Goal: Task Accomplishment & Management: Use online tool/utility

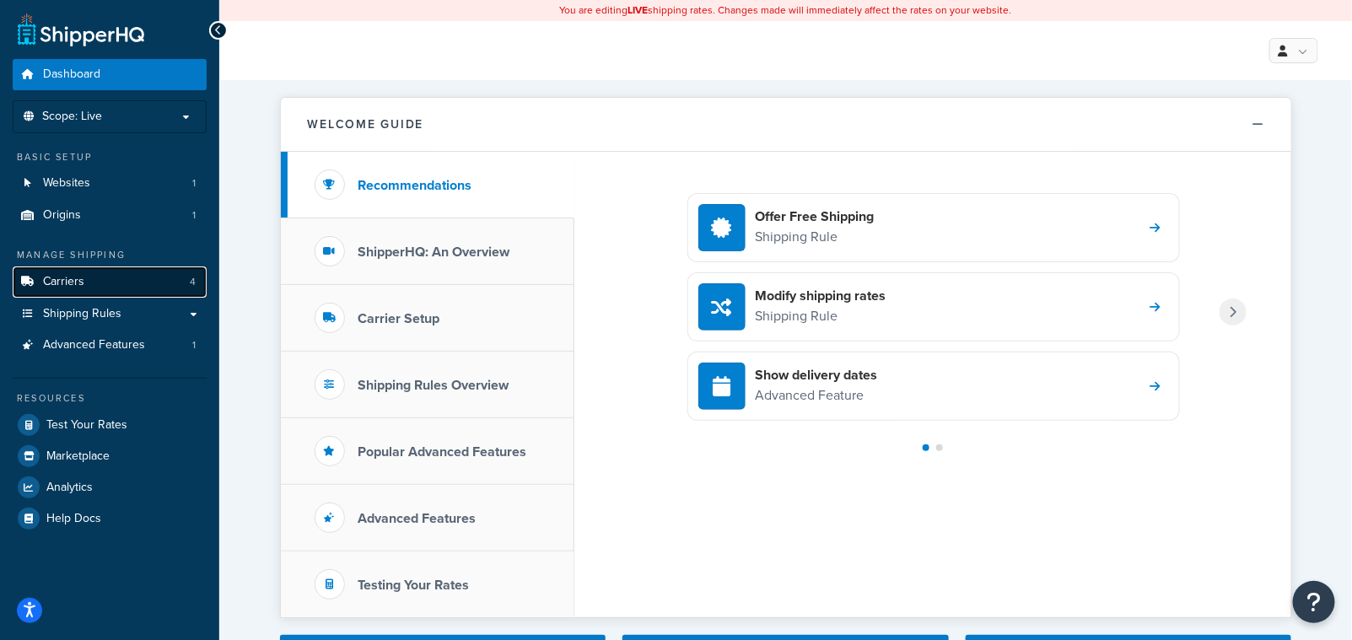
click at [74, 289] on span "Carriers" at bounding box center [63, 282] width 41 height 14
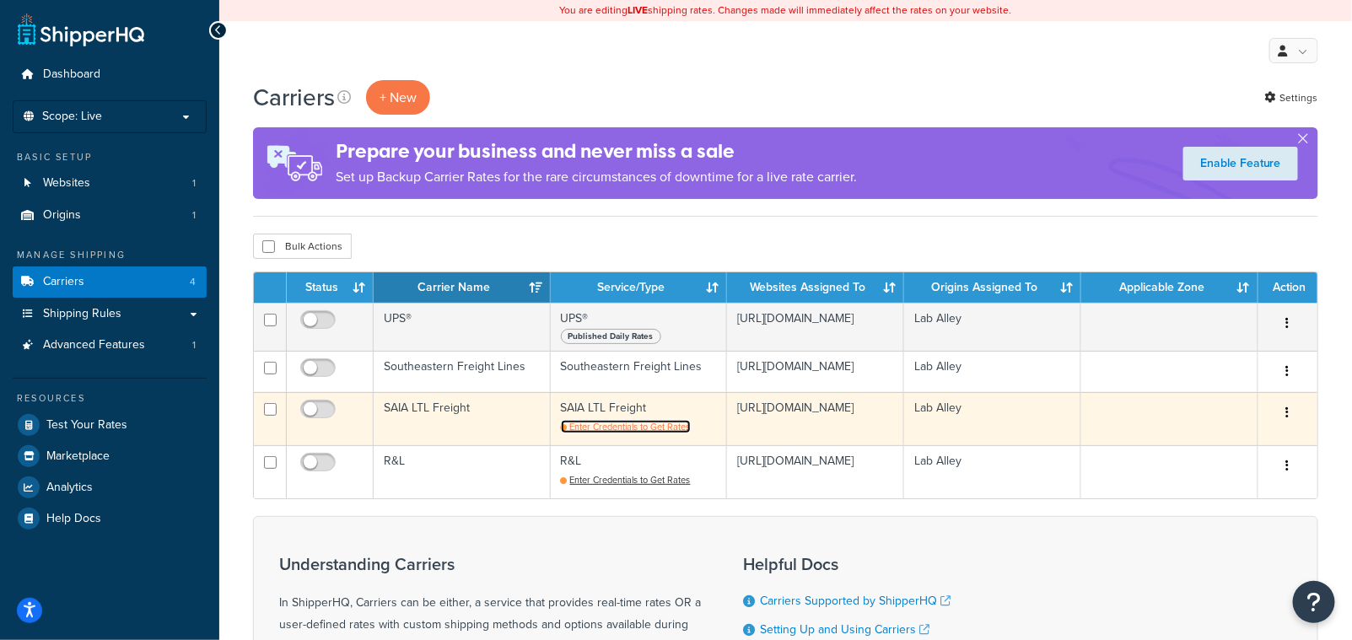
click at [637, 425] on span "Enter Credentials to Get Rates" at bounding box center [630, 426] width 121 height 13
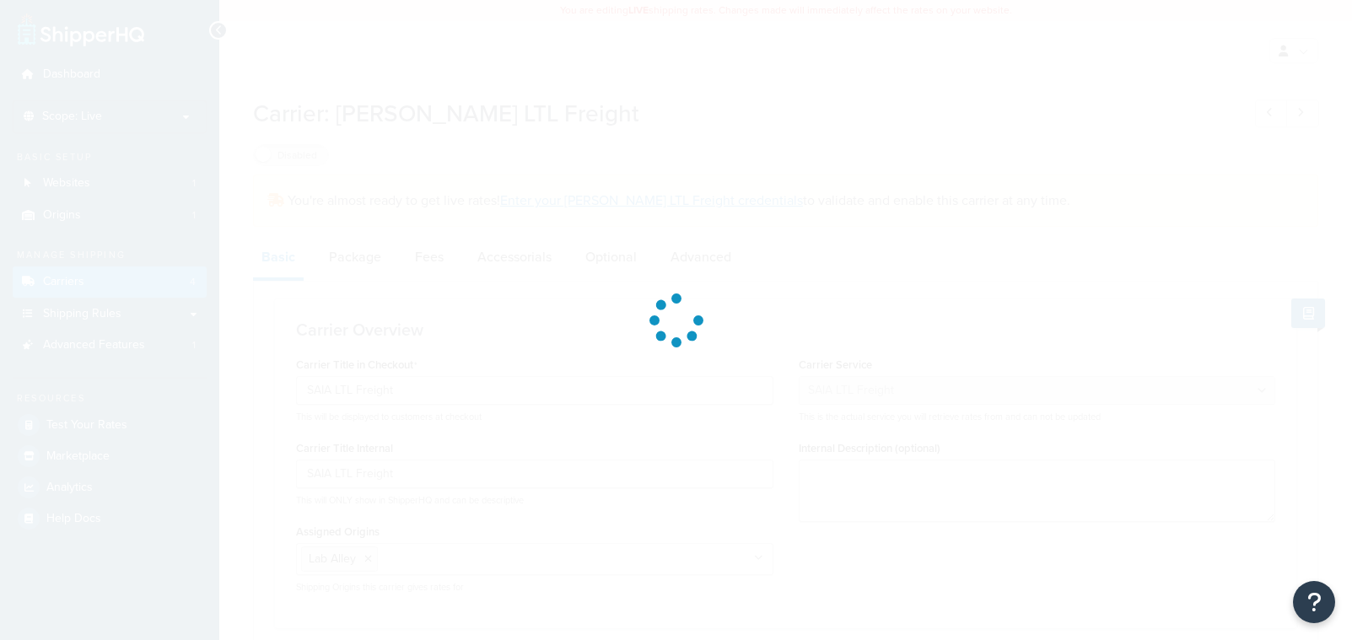
select select "saiaFreight"
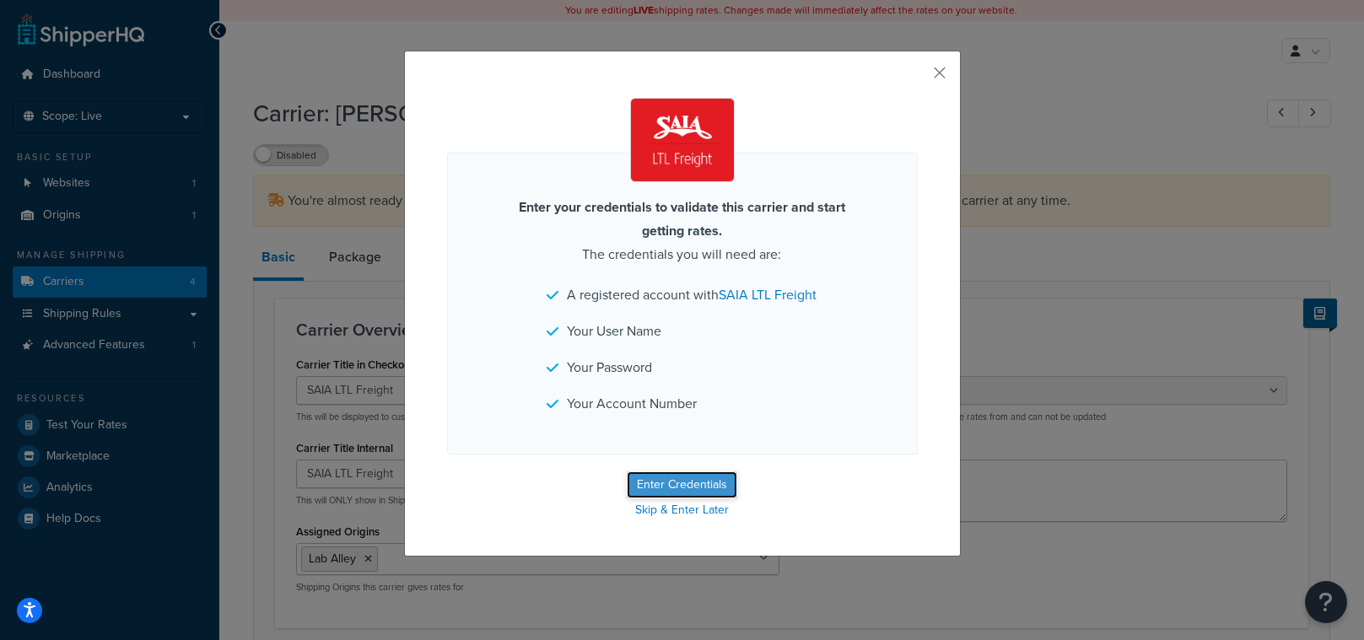
click at [699, 499] on button "Enter Credentials" at bounding box center [682, 485] width 111 height 27
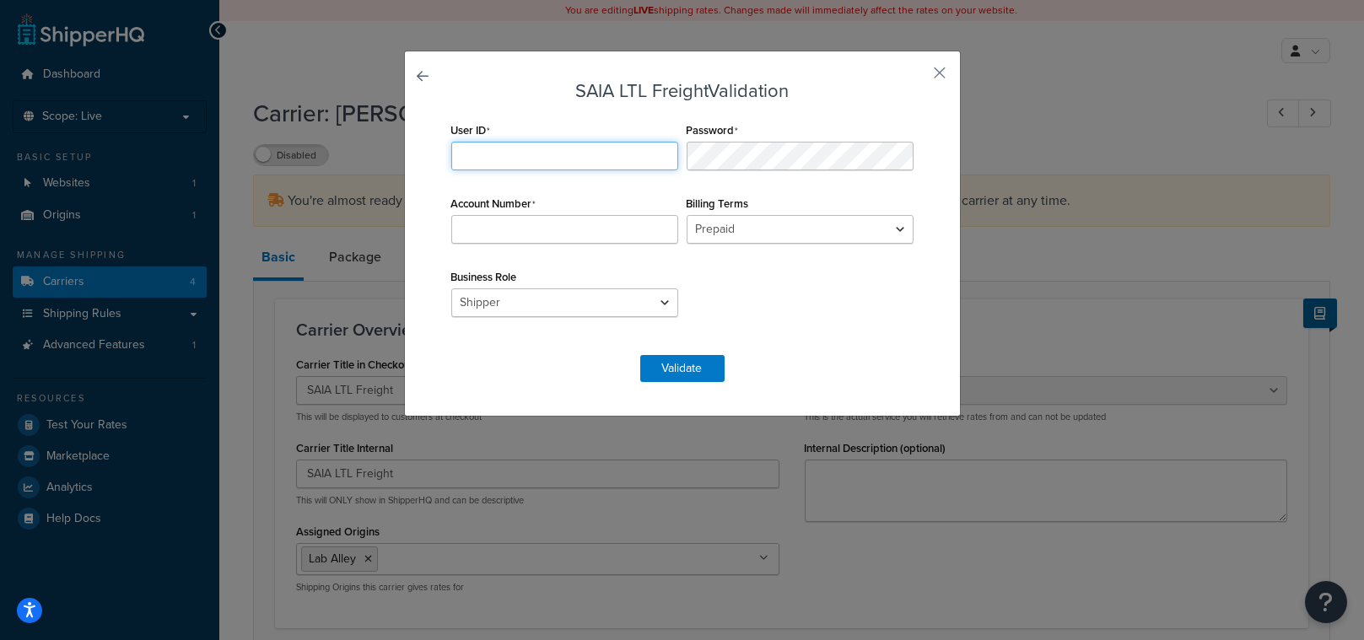
click at [519, 152] on input "User ID" at bounding box center [564, 156] width 227 height 29
type input "laballey"
click at [471, 229] on input "Account Number" at bounding box center [564, 229] width 227 height 29
click at [552, 228] on input "Account Number" at bounding box center [564, 229] width 227 height 29
paste input "1165910"
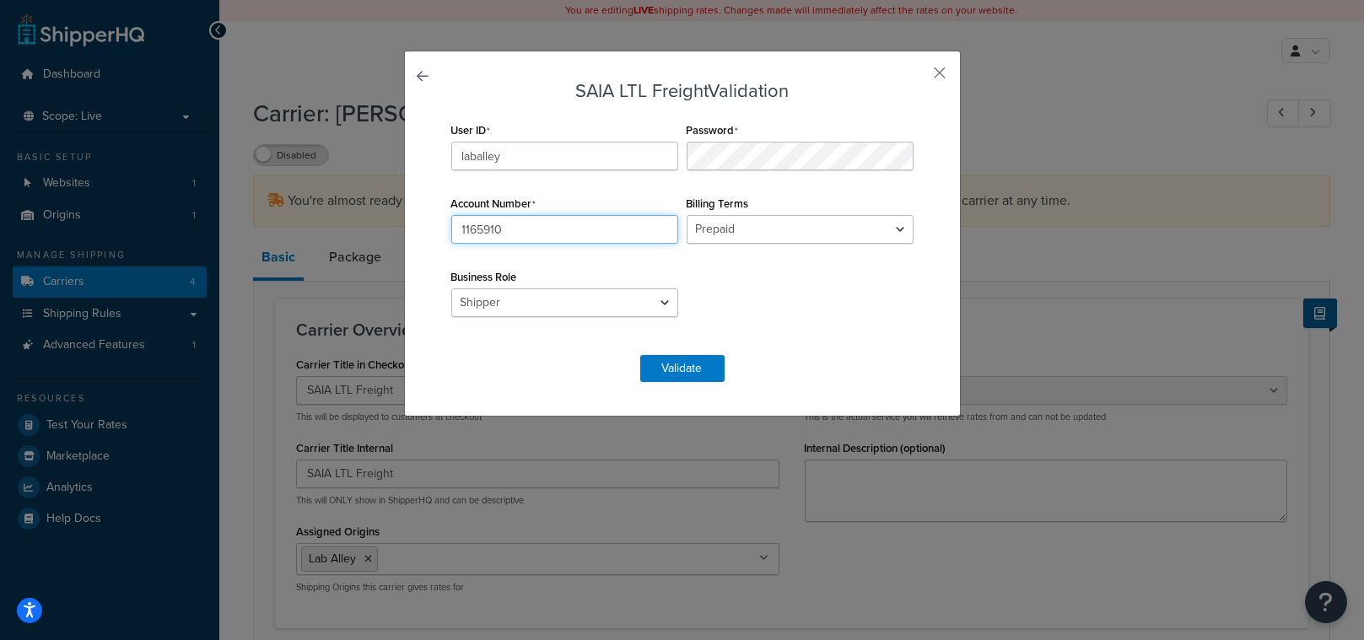
type input "1165910"
click at [744, 272] on div "User ID laballey Password Account Number 1165910 Billing Terms Prepaid Collect …" at bounding box center [682, 228] width 471 height 220
click at [669, 370] on button "Validate" at bounding box center [682, 368] width 84 height 27
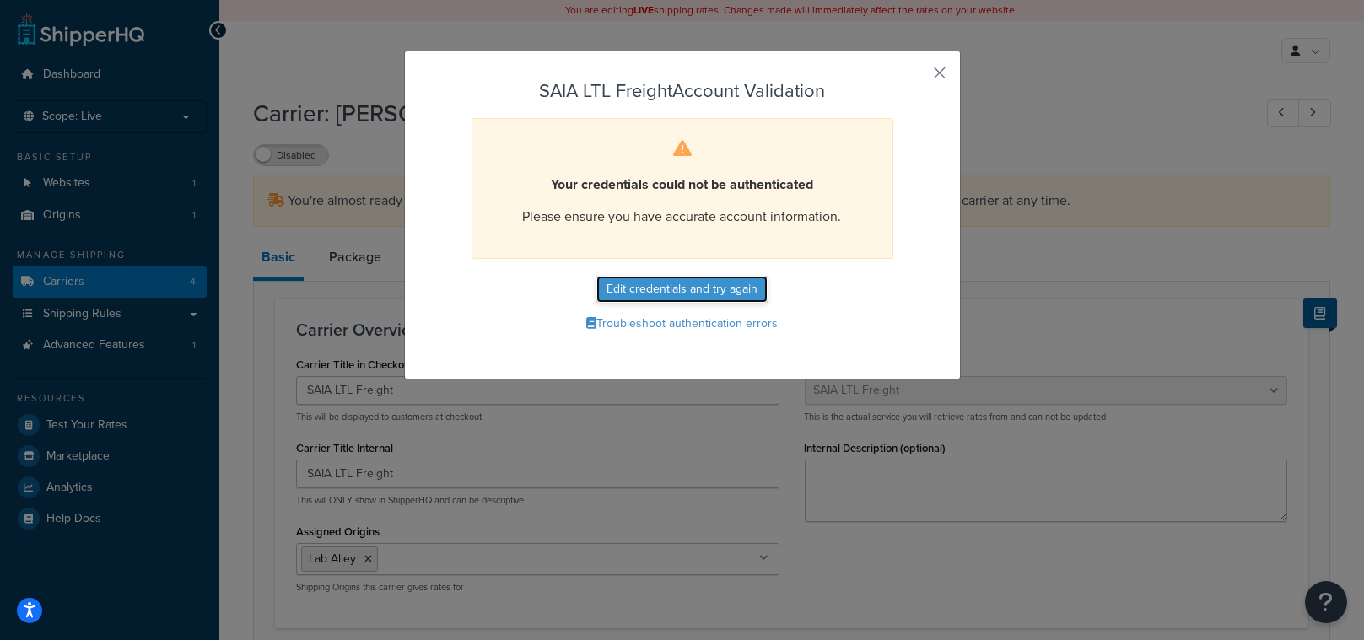
click at [721, 297] on button "Edit credentials and try again" at bounding box center [681, 289] width 171 height 27
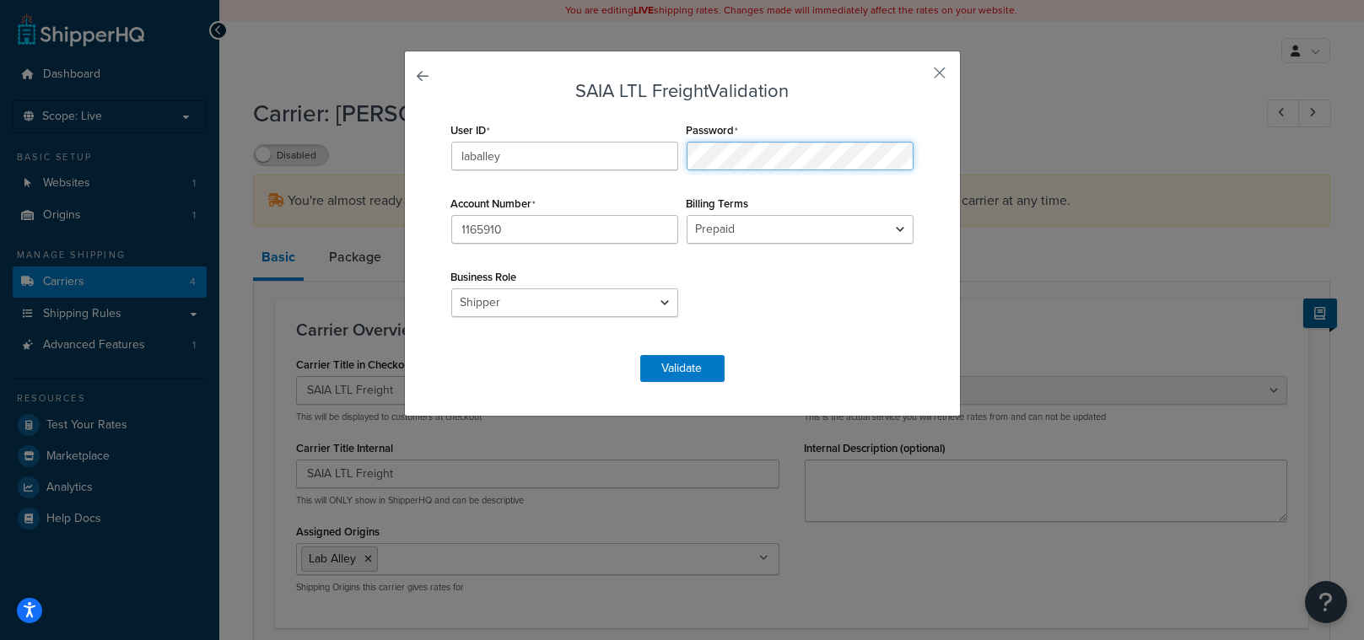
click at [645, 154] on div "User ID laballey Password Account Number 1165910 Billing Terms Prepaid Collect …" at bounding box center [682, 228] width 471 height 220
click at [739, 343] on form "SAIA LTL Freight Validation User ID laballey Password Account Number 1165910 Bi…" at bounding box center [682, 231] width 471 height 301
click at [563, 238] on input "1165910" at bounding box center [564, 229] width 227 height 29
drag, startPoint x: 694, startPoint y: 377, endPoint x: 691, endPoint y: 386, distance: 9.9
click at [694, 378] on button "Validate" at bounding box center [682, 368] width 84 height 27
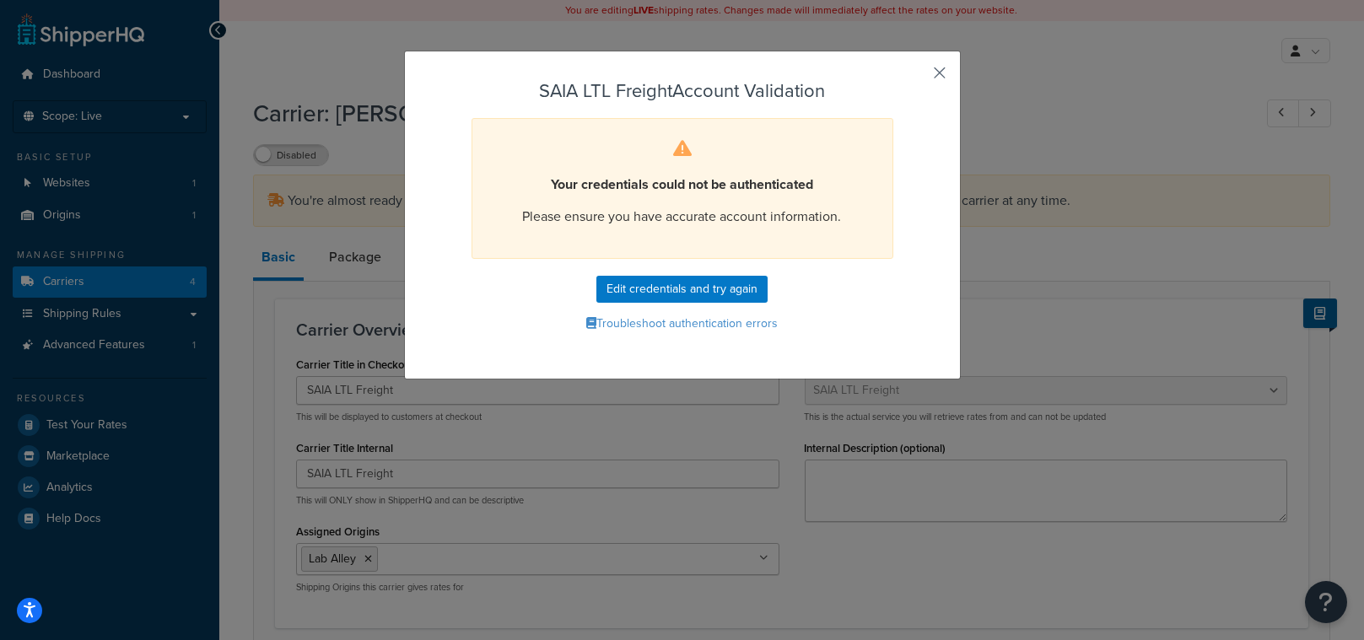
click at [918, 77] on button "button" at bounding box center [916, 79] width 4 height 4
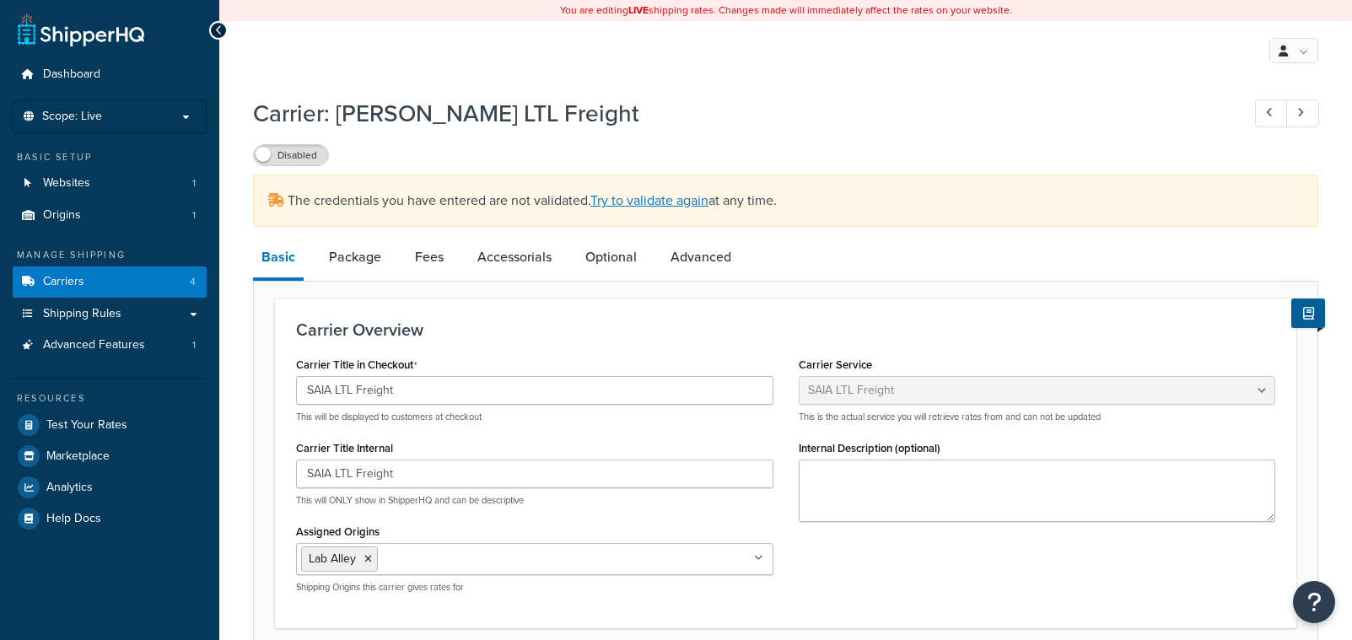
select select "saiaFreight"
click at [98, 283] on link "Carriers 4" at bounding box center [110, 282] width 194 height 31
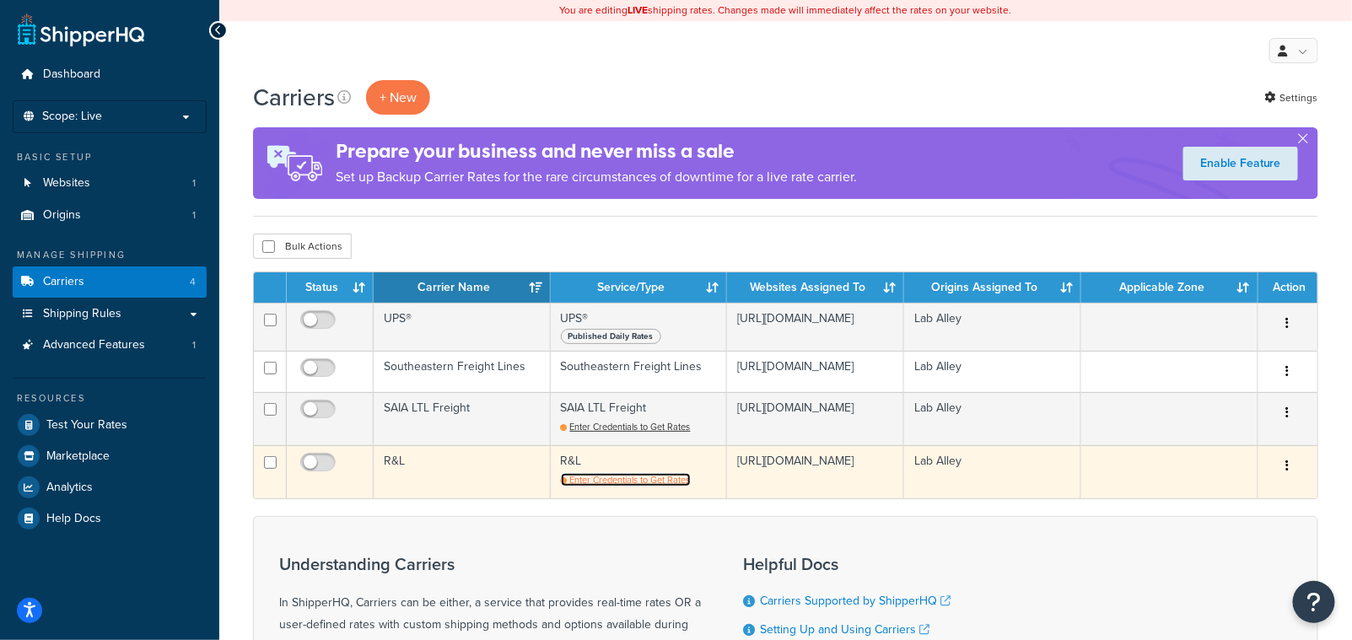
click at [637, 485] on span "Enter Credentials to Get Rates" at bounding box center [630, 479] width 121 height 13
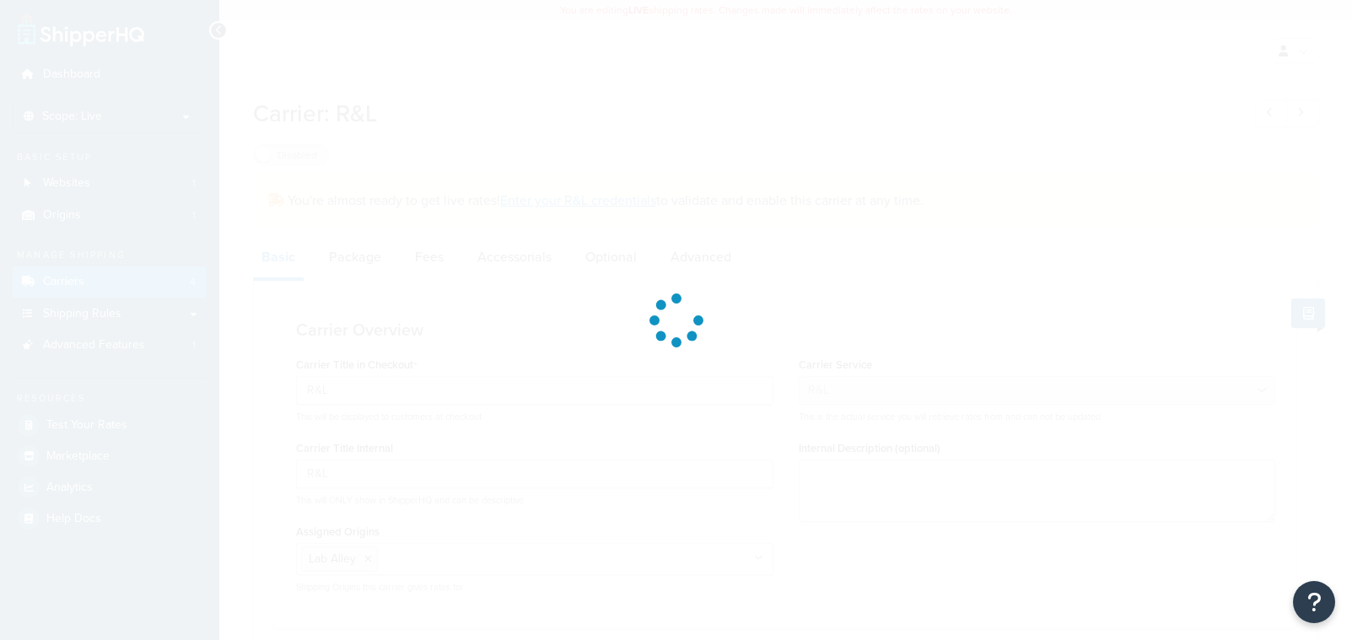
select select "rlFreight"
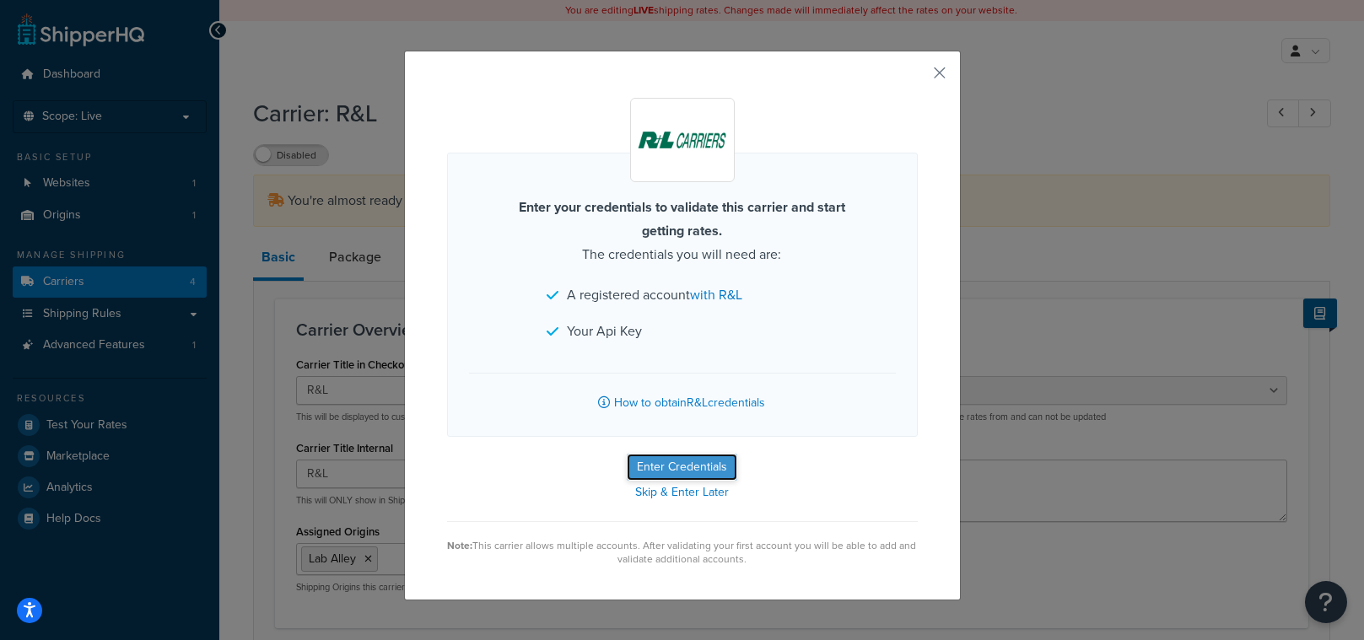
click at [693, 465] on button "Enter Credentials" at bounding box center [682, 467] width 111 height 27
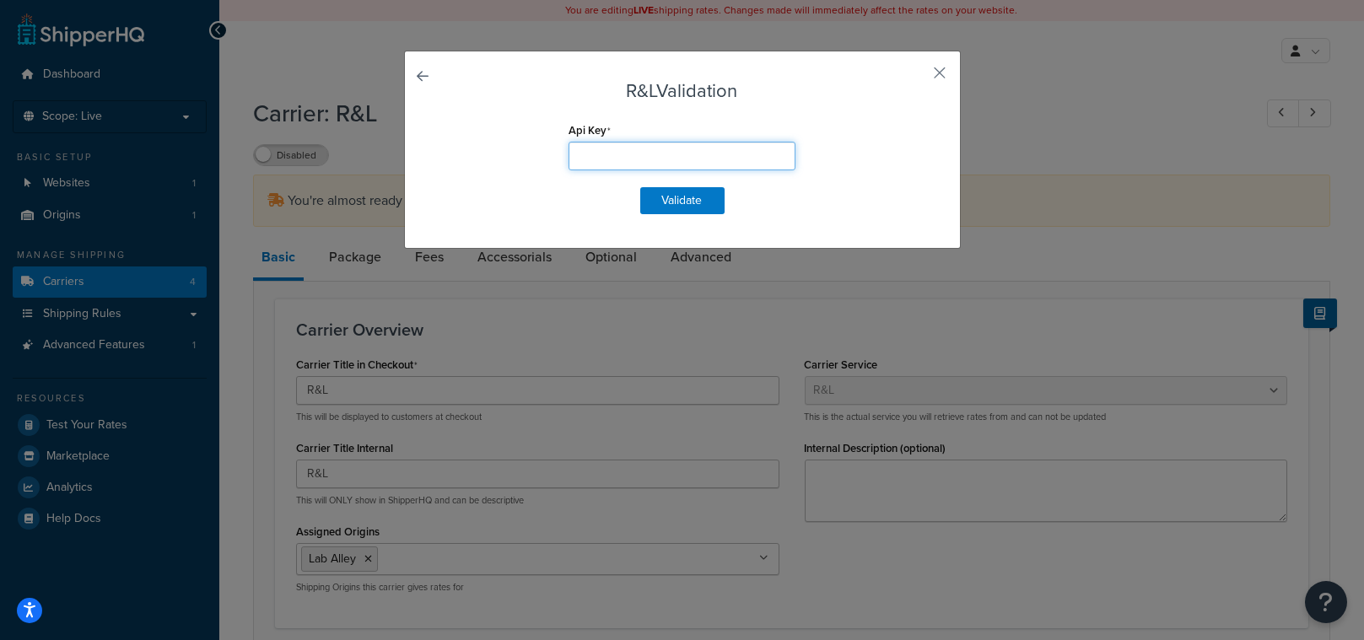
click at [618, 156] on input "Api Key" at bounding box center [682, 156] width 227 height 29
paste input "MtO0OWFzQ2N4NhZjYtYTdhYS00MWVhLWIwMmMTRjUiMDMjg2C"
type input "MtO0OWFzQ2N4NhZjYtYTdhYS00MWVhLWIwMmMTRjUiMDMjg2C"
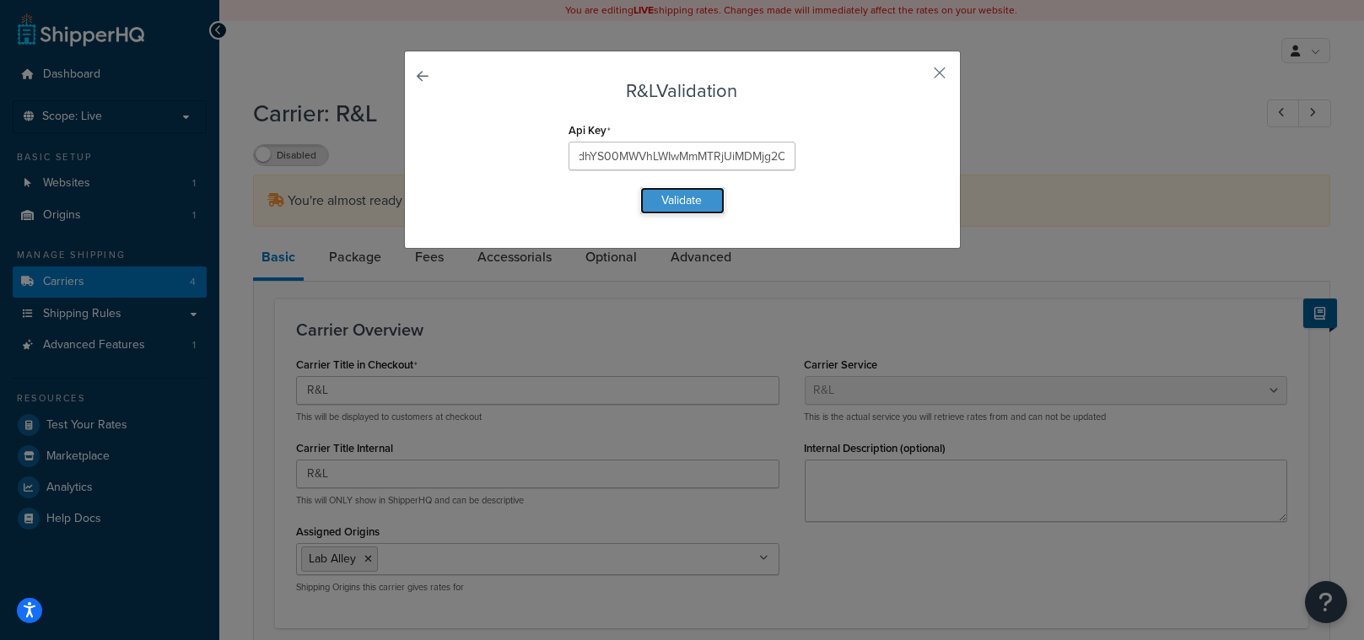
scroll to position [0, 0]
click at [682, 198] on button "Validate" at bounding box center [682, 200] width 84 height 27
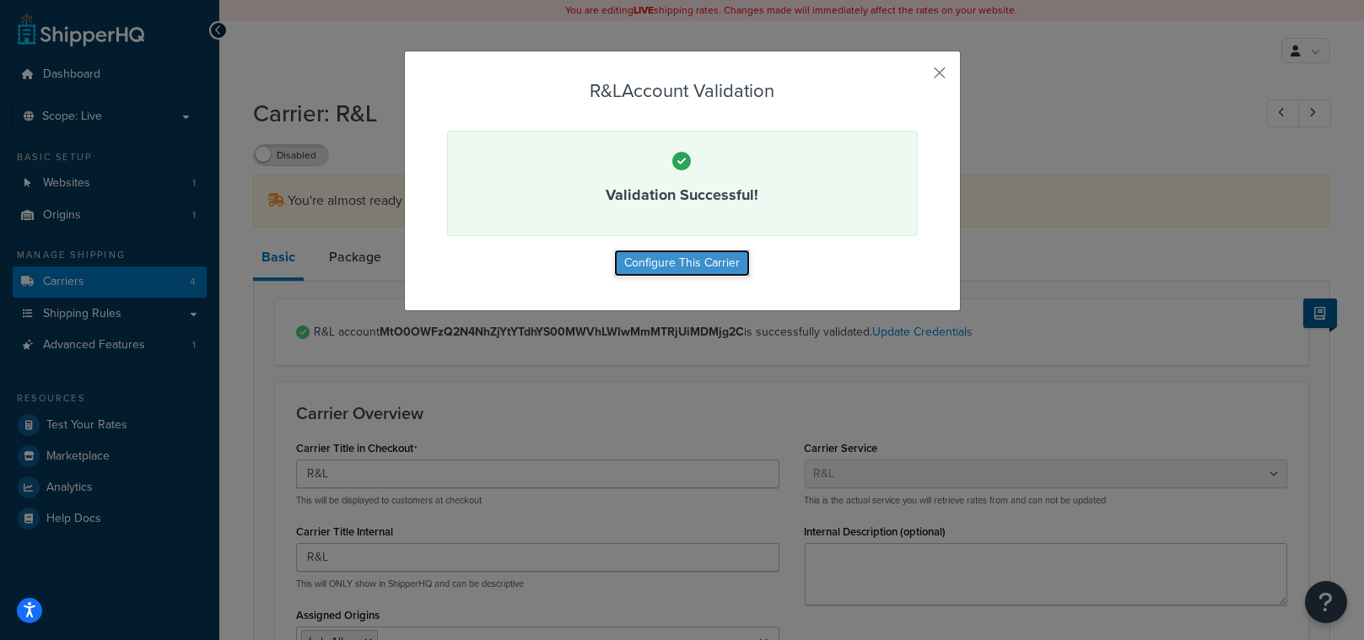
click at [660, 266] on button "Configure This Carrier" at bounding box center [682, 263] width 136 height 27
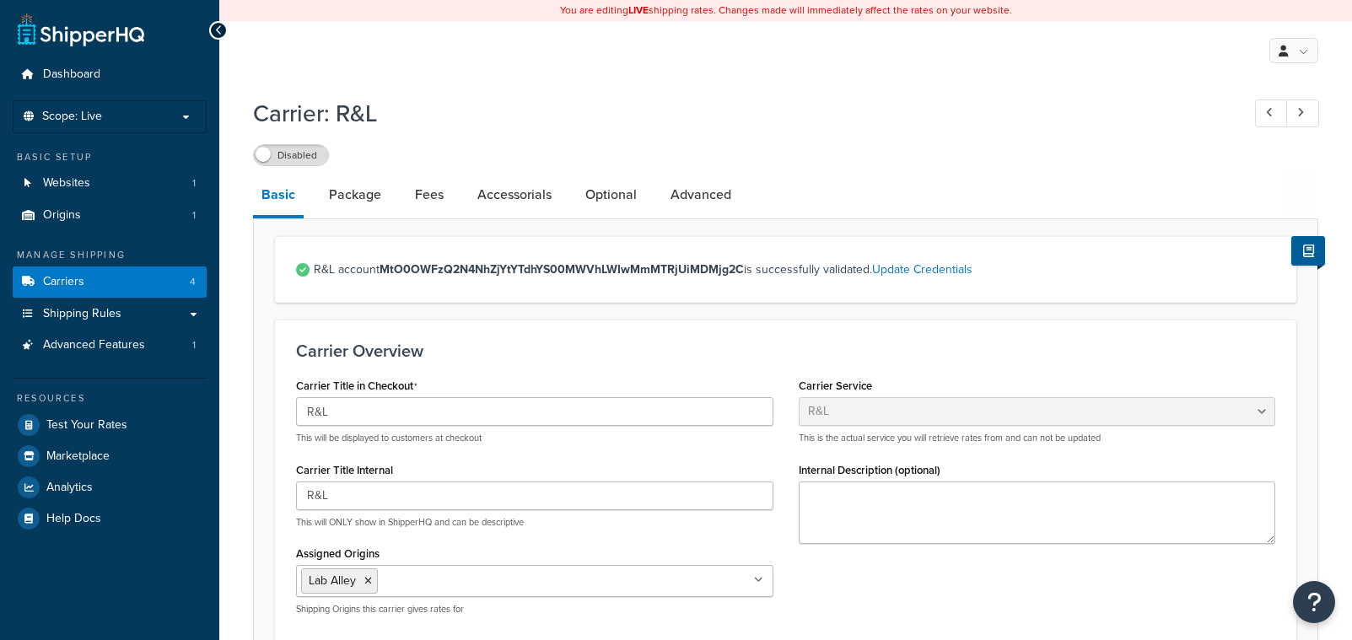
select select "rlFreight"
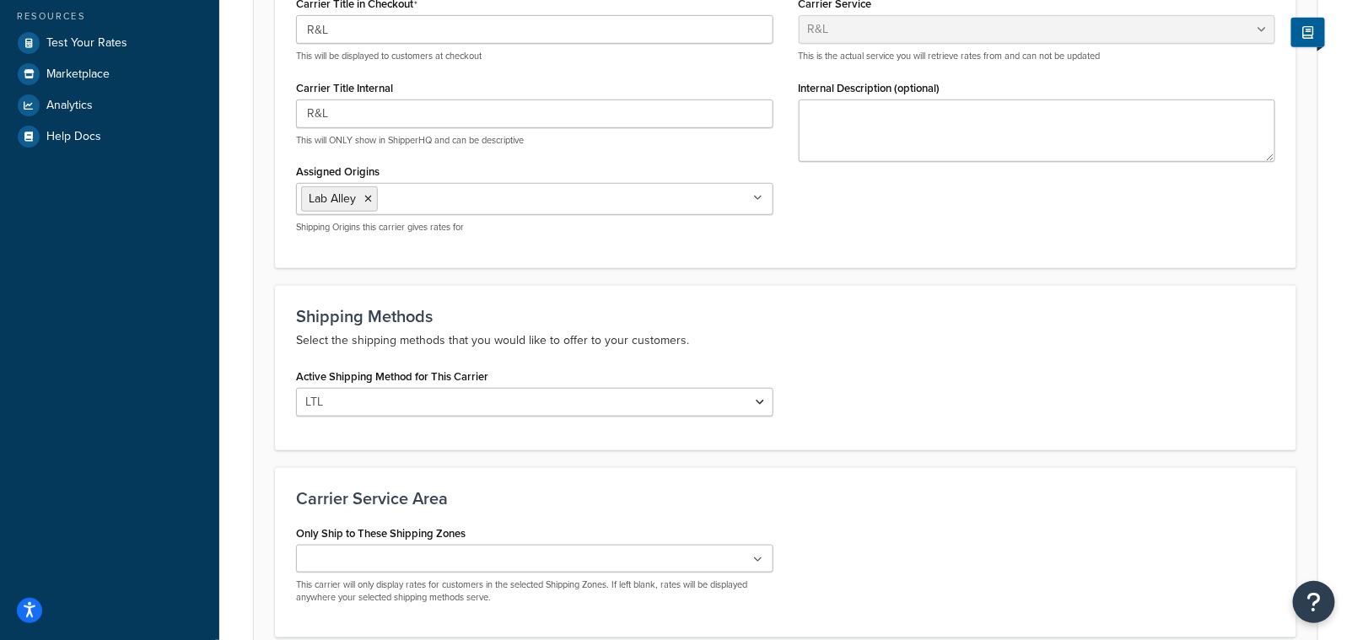
scroll to position [534, 0]
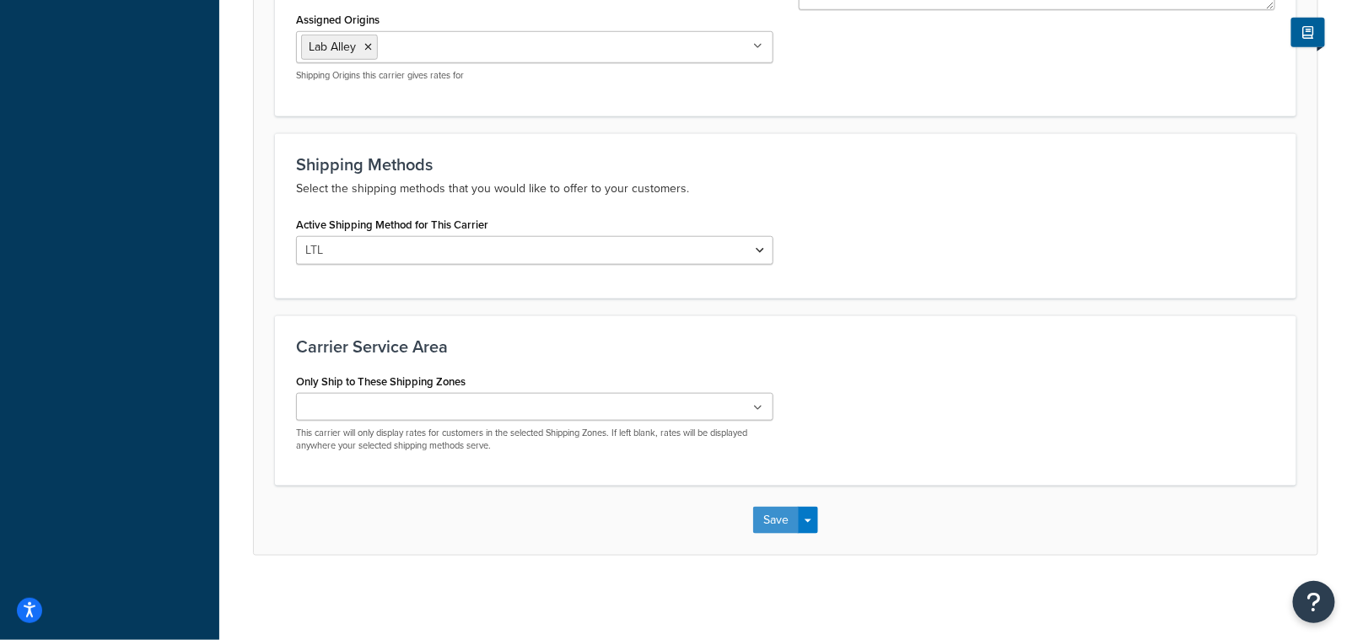
click at [787, 519] on button "Save" at bounding box center [776, 520] width 46 height 27
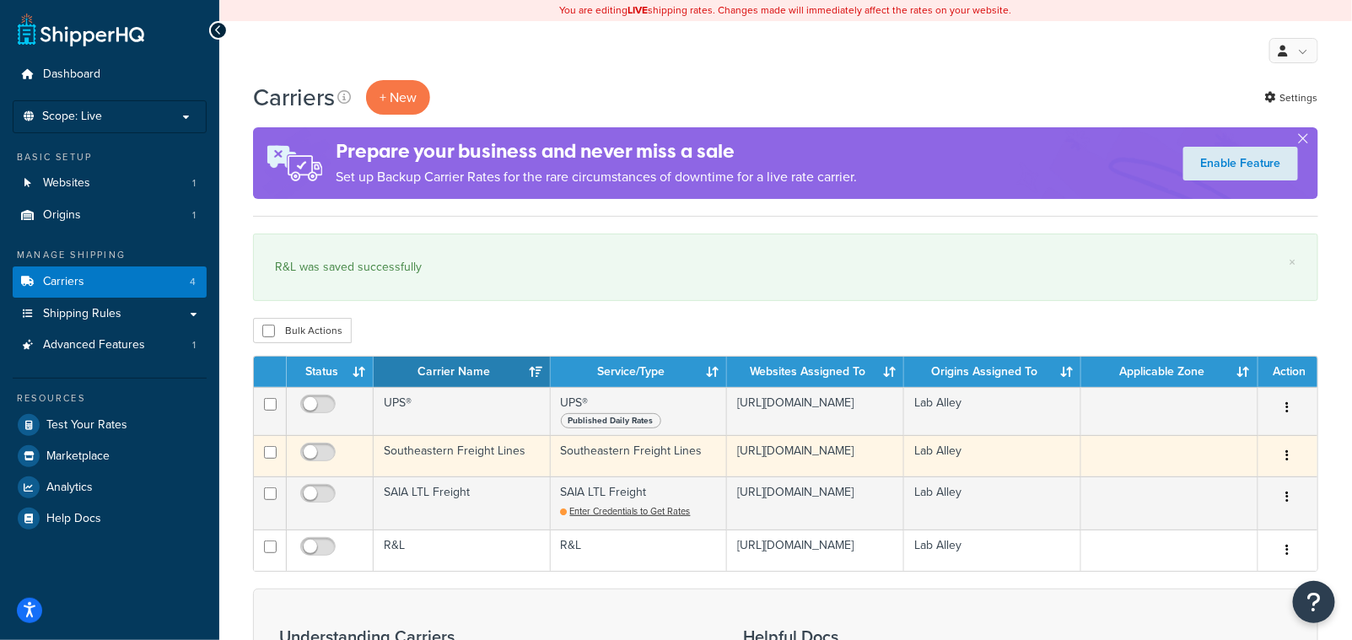
click at [442, 454] on td "Southeastern Freight Lines" at bounding box center [462, 455] width 177 height 41
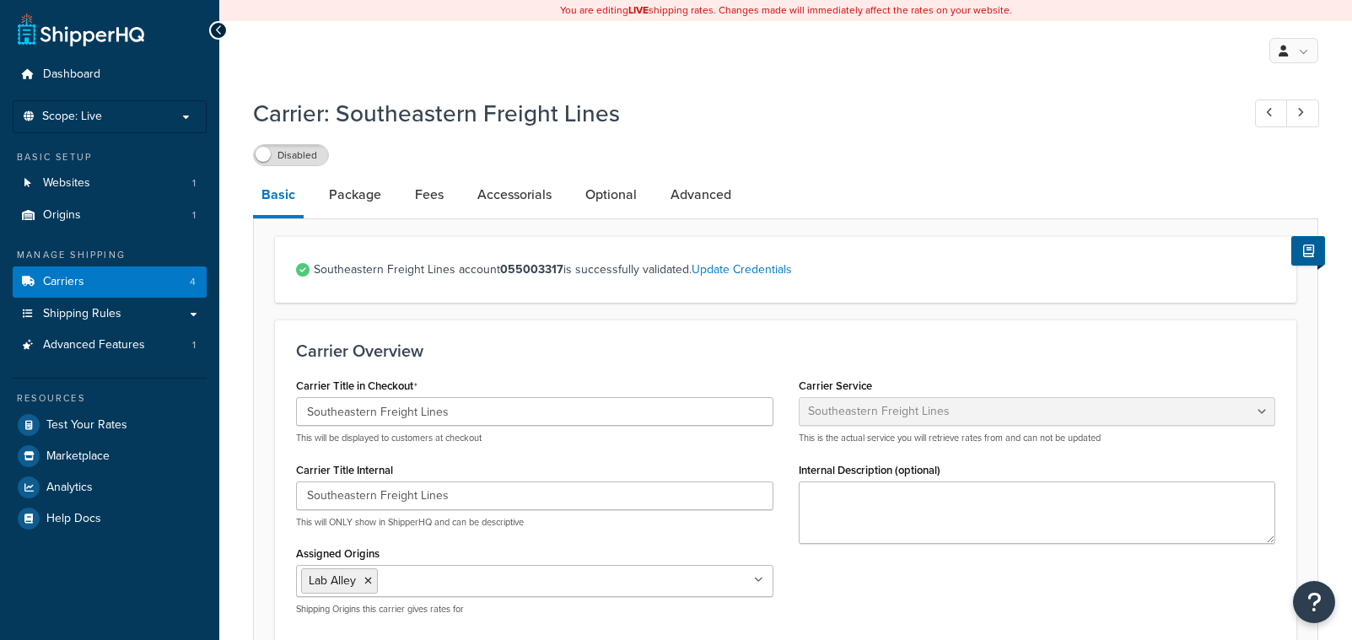
select select "seflFreight"
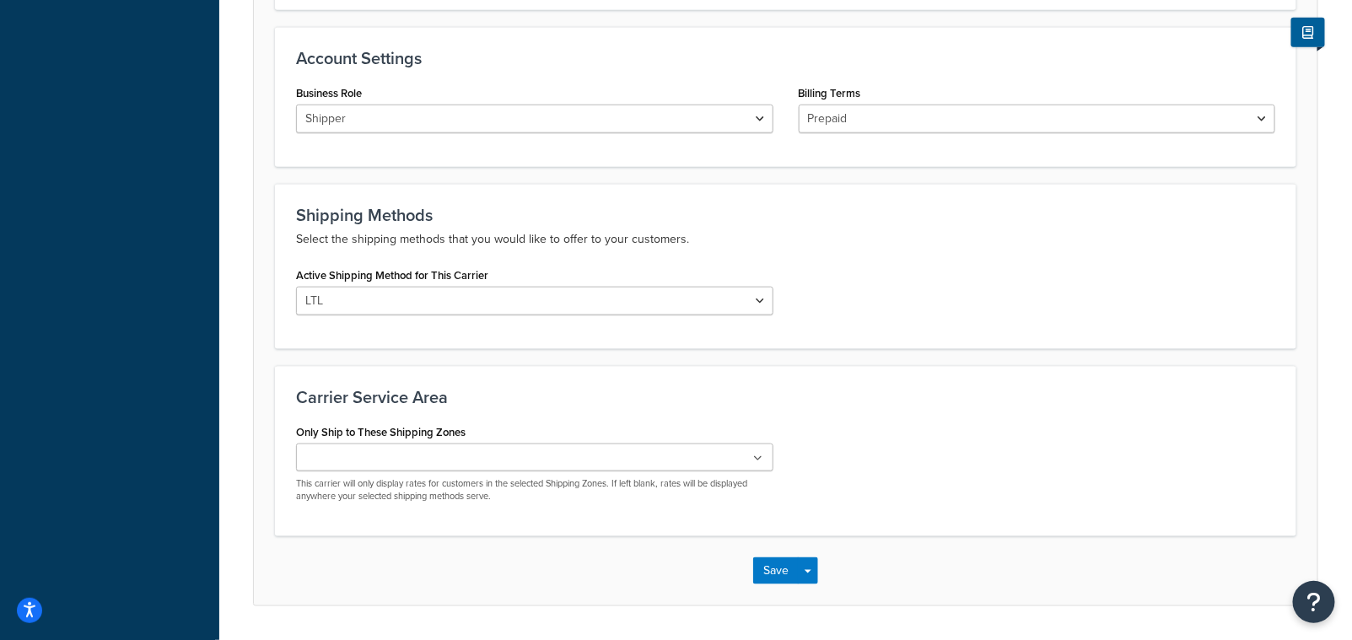
scroll to position [660, 0]
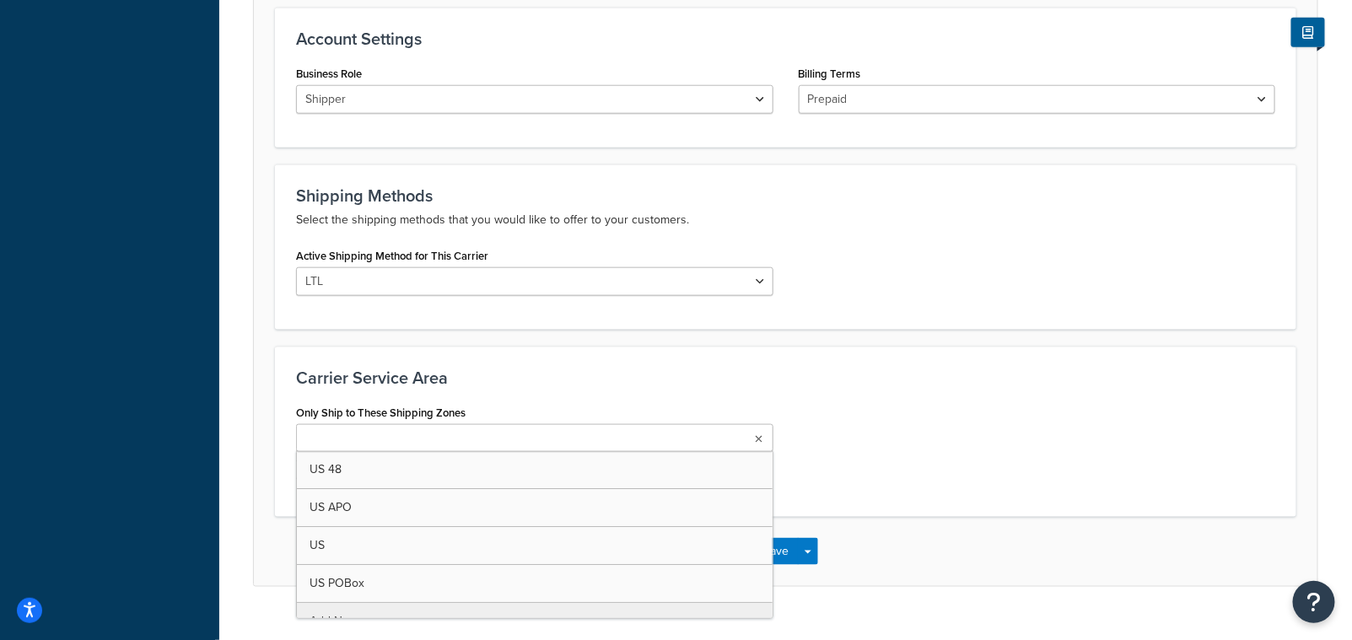
click at [390, 432] on input "Only Ship to These Shipping Zones" at bounding box center [375, 439] width 149 height 19
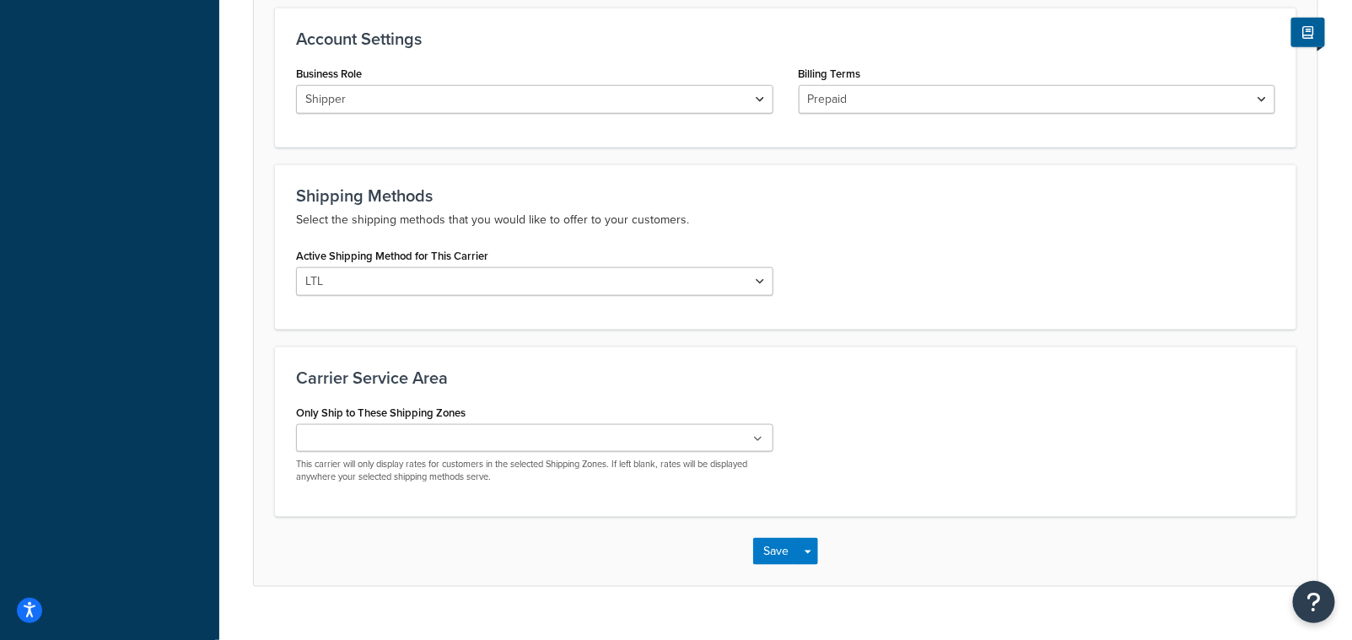
click at [986, 445] on div "Only Ship to These Shipping Zones US 48 US APO US US POBox Add New This carrier…" at bounding box center [785, 449] width 1005 height 96
click at [347, 295] on div "LTL" at bounding box center [535, 281] width 478 height 29
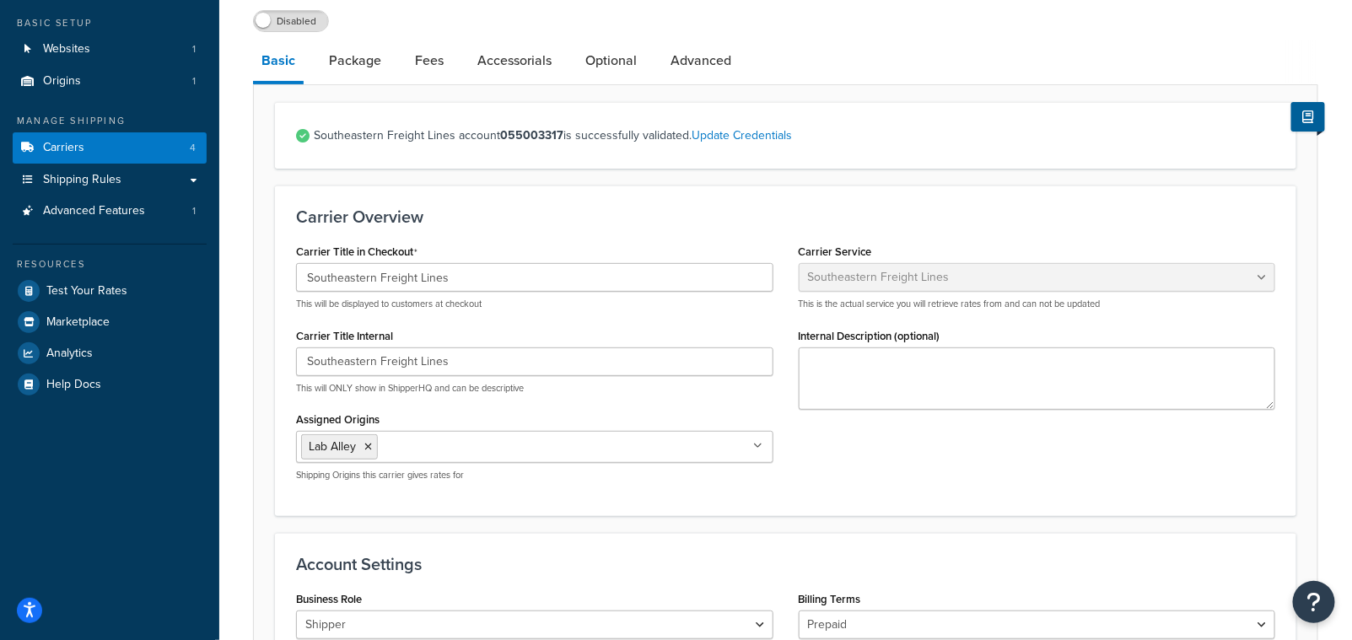
scroll to position [0, 0]
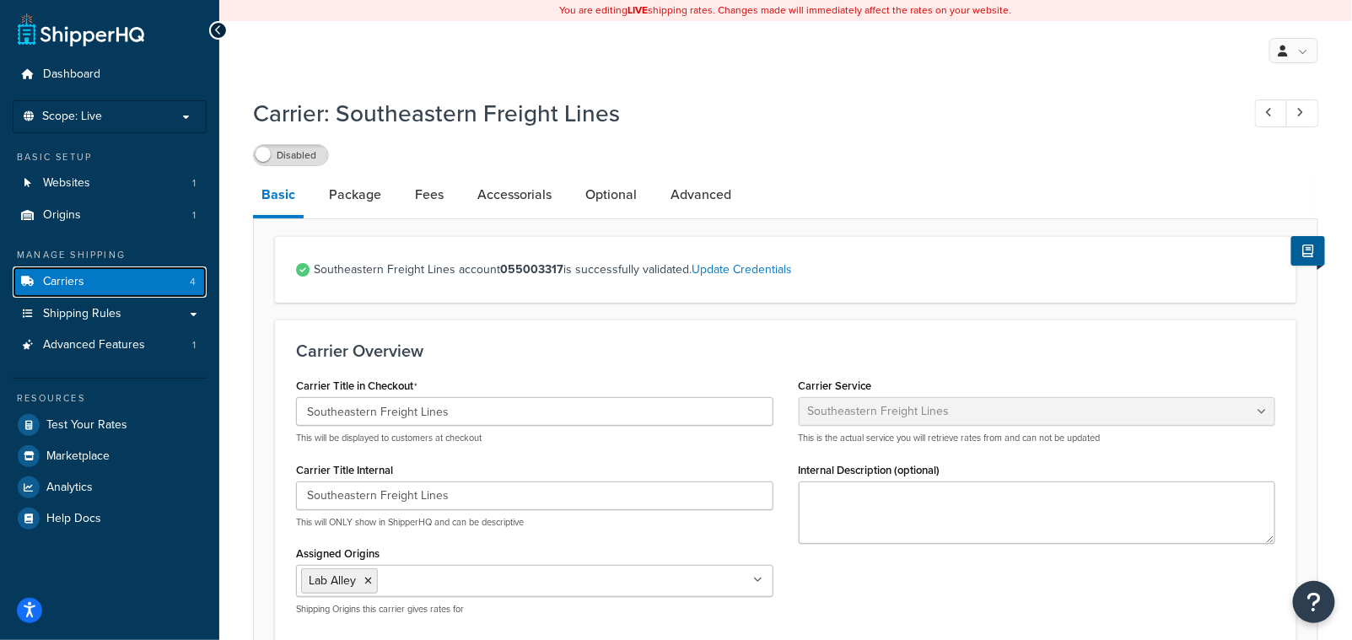
click at [100, 269] on link "Carriers 4" at bounding box center [110, 282] width 194 height 31
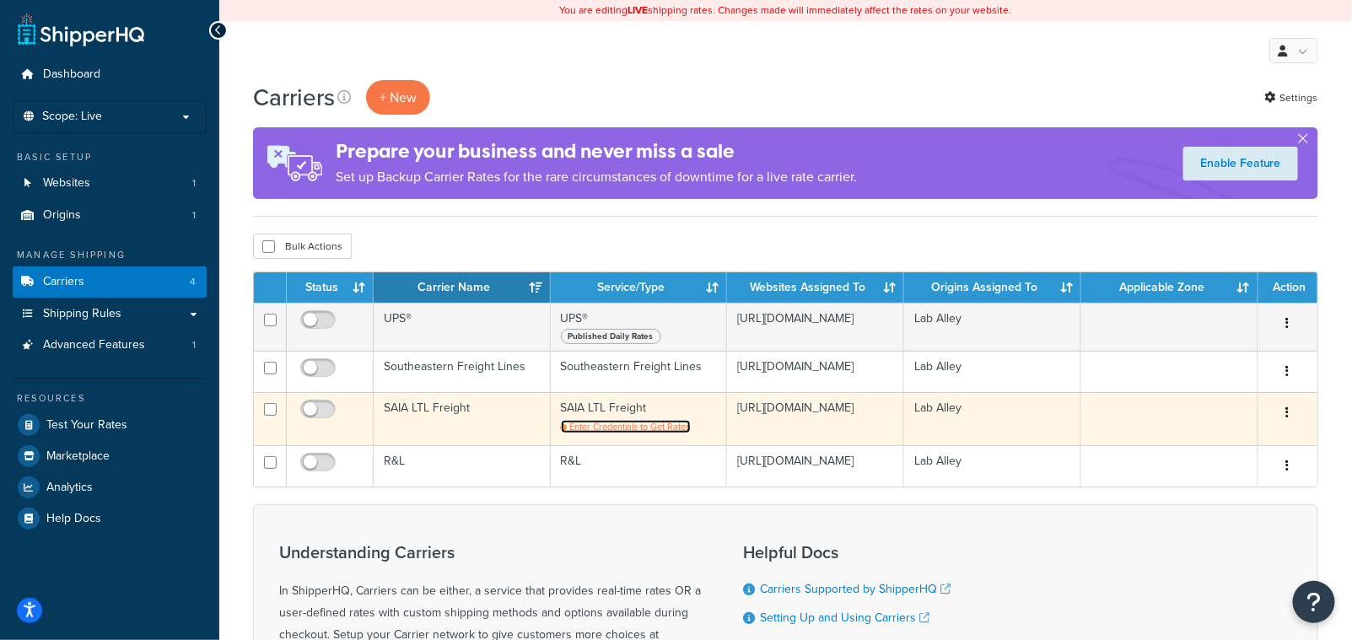
click at [632, 427] on span "Enter Credentials to Get Rates" at bounding box center [630, 426] width 121 height 13
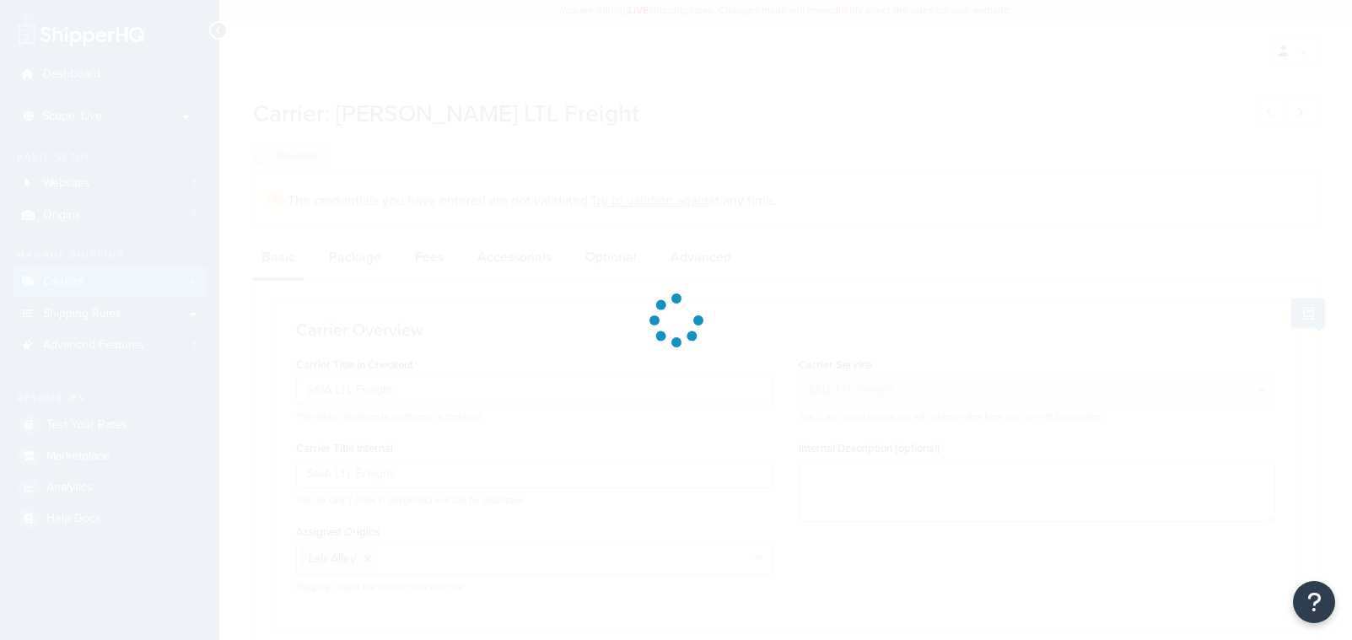
select select "saiaFreight"
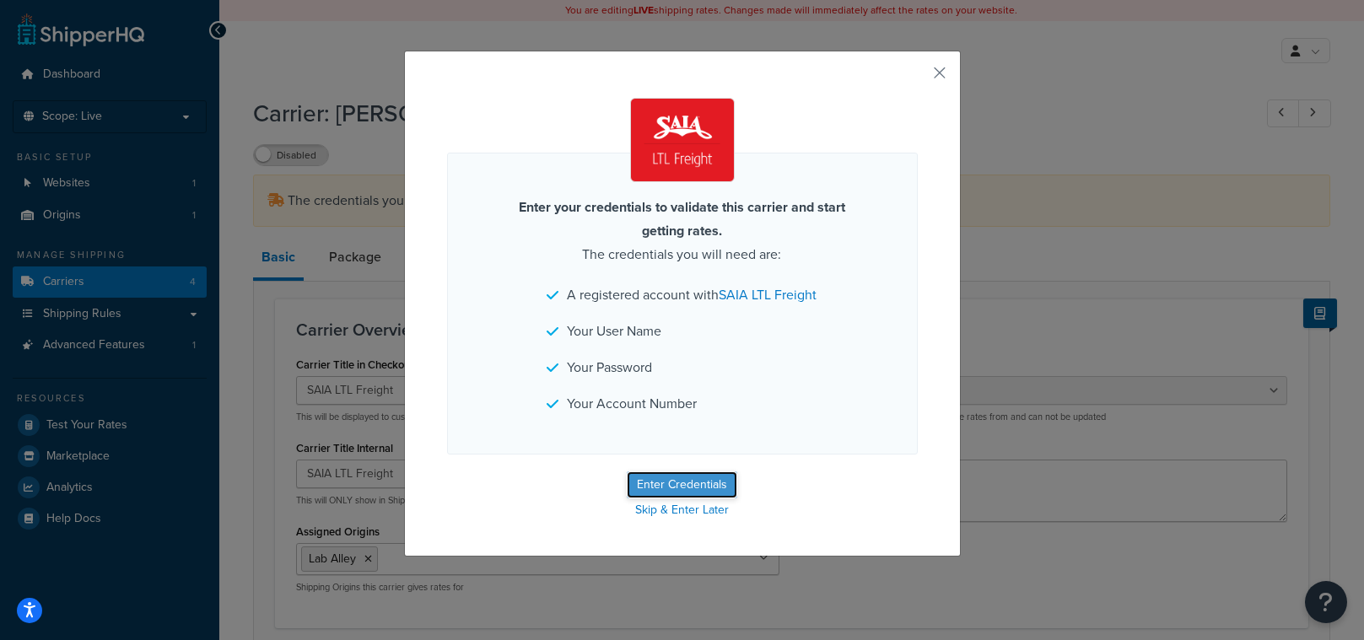
click at [672, 499] on button "Enter Credentials" at bounding box center [682, 485] width 111 height 27
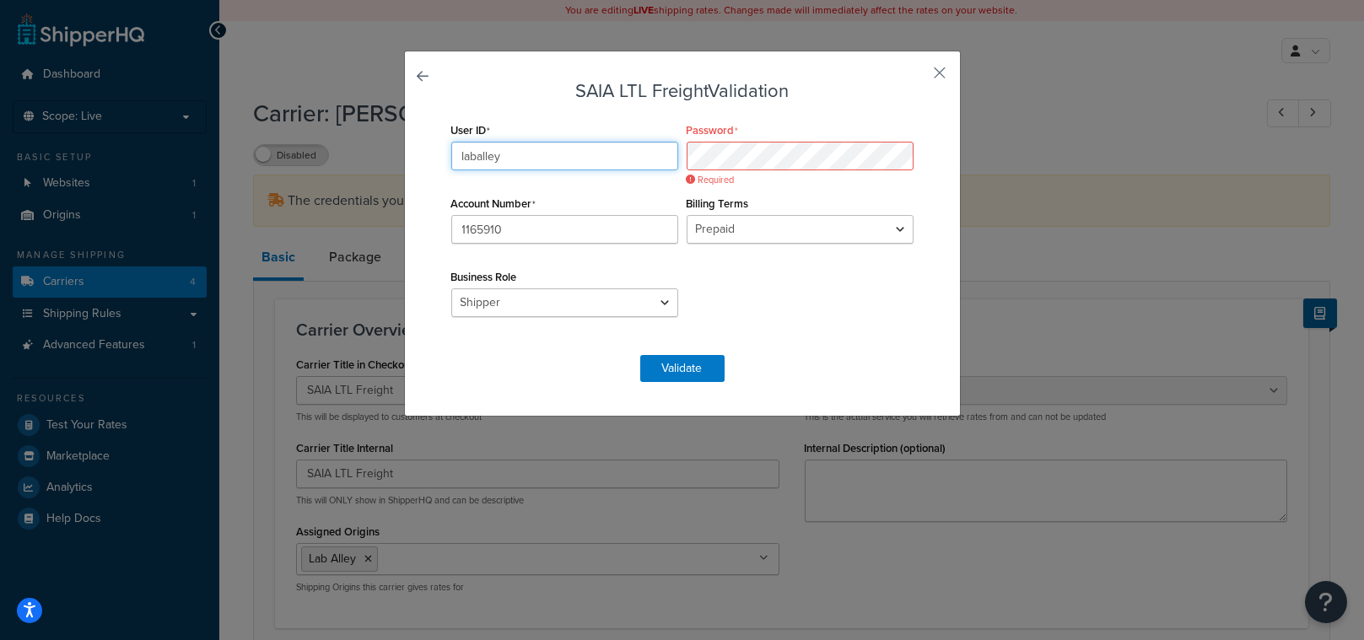
type input "laballey"
click at [747, 329] on div "User ID laballey Password Account Number 1165910 Billing Terms Prepaid Collect …" at bounding box center [682, 228] width 471 height 220
click at [749, 232] on select "Prepaid Collect" at bounding box center [800, 229] width 227 height 29
click at [503, 301] on select "Shipper Consignee Third Party" at bounding box center [564, 303] width 227 height 29
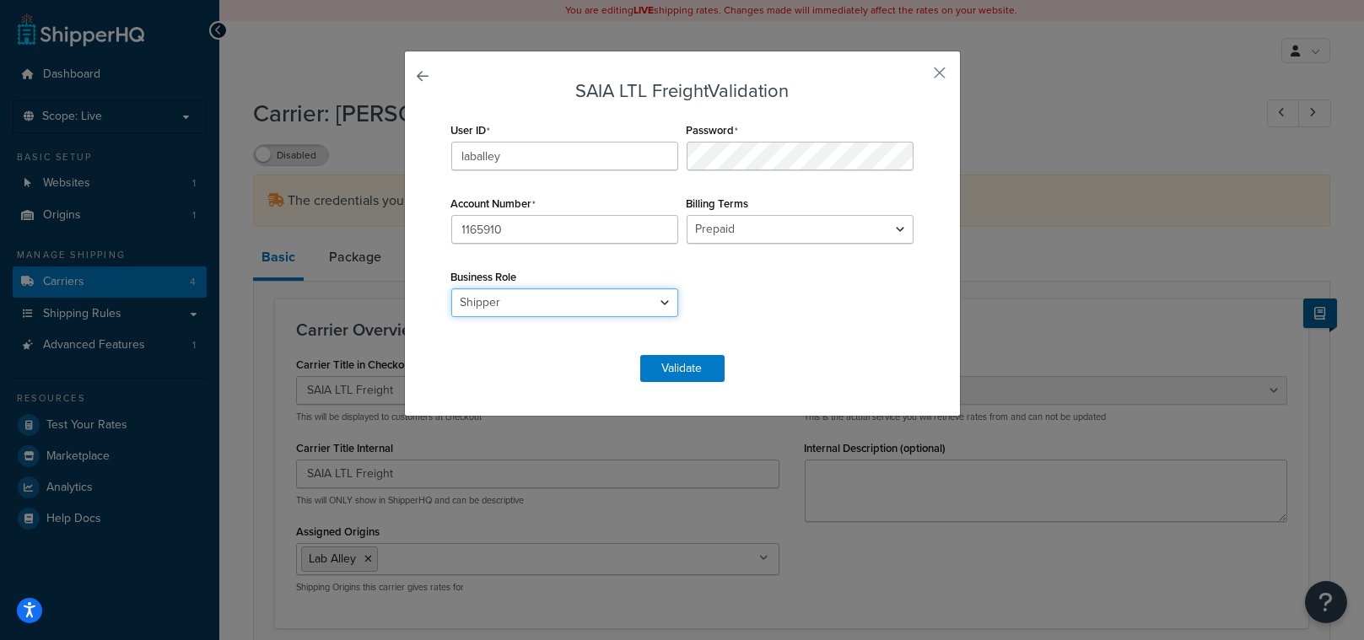
click at [503, 301] on select "Shipper Consignee Third Party" at bounding box center [564, 303] width 227 height 29
click at [667, 374] on button "Validate" at bounding box center [682, 368] width 84 height 27
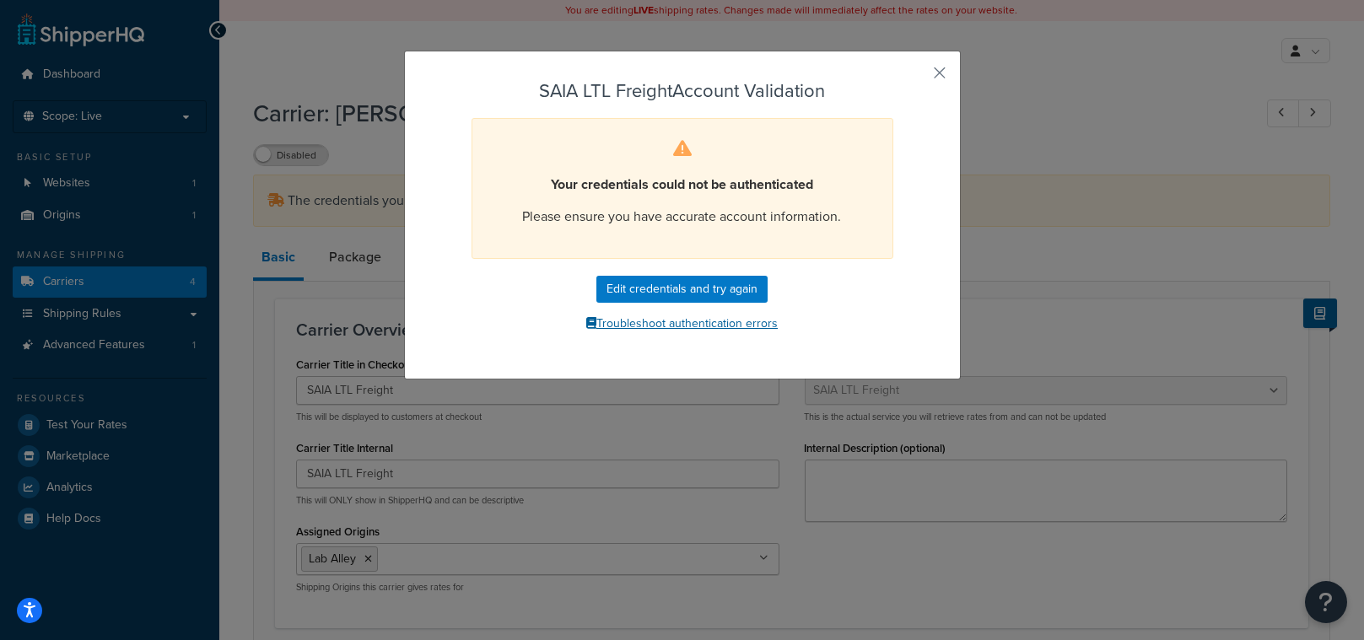
click at [706, 327] on button "Troubleshoot authentication errors" at bounding box center [682, 323] width 471 height 25
click at [918, 77] on button "button" at bounding box center [916, 79] width 4 height 4
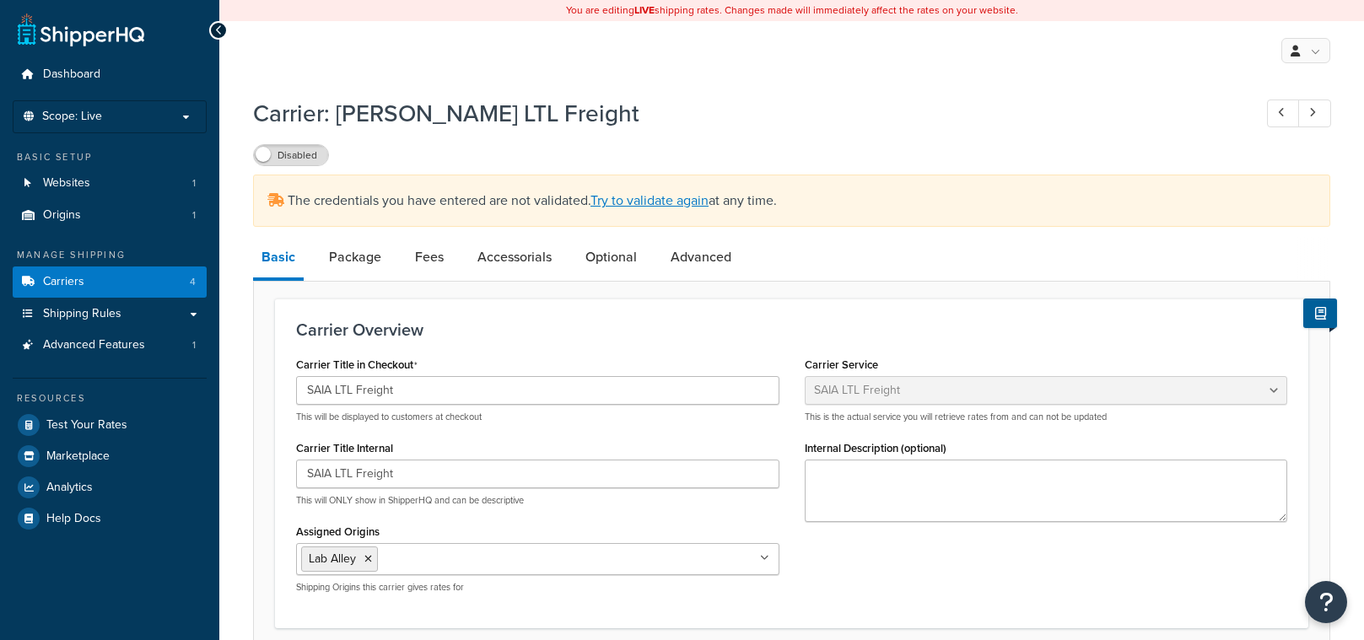
select select "saiaFreight"
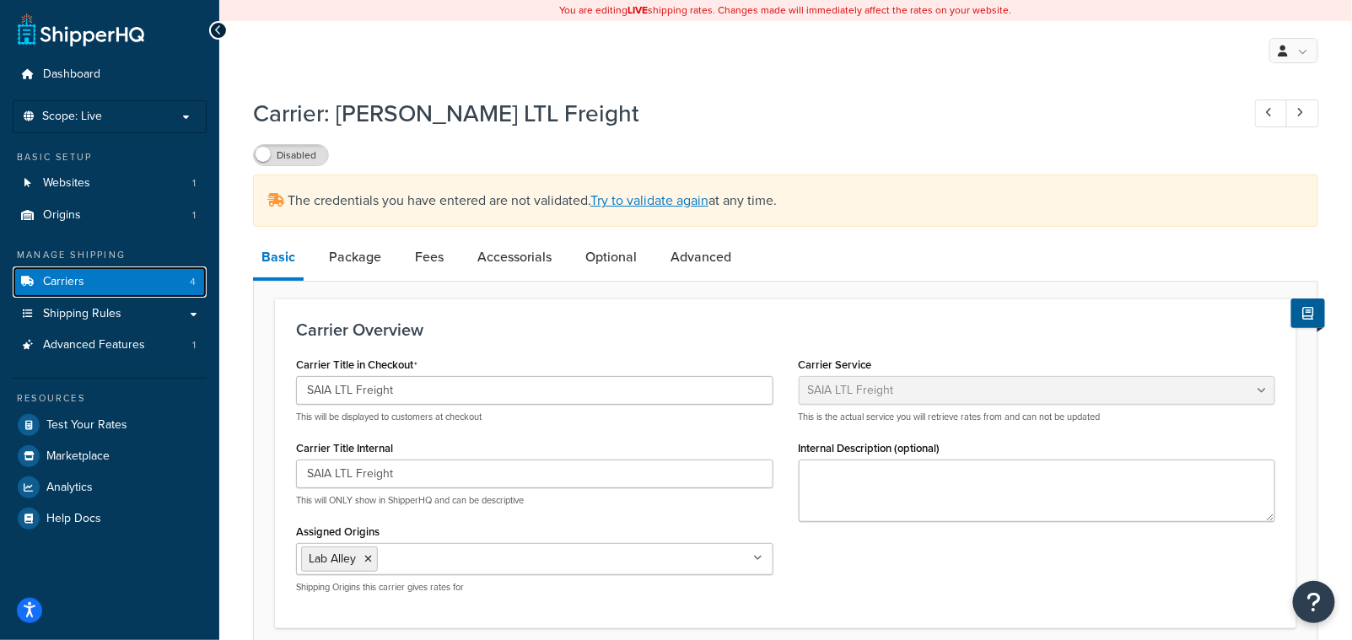
click at [138, 272] on link "Carriers 4" at bounding box center [110, 282] width 194 height 31
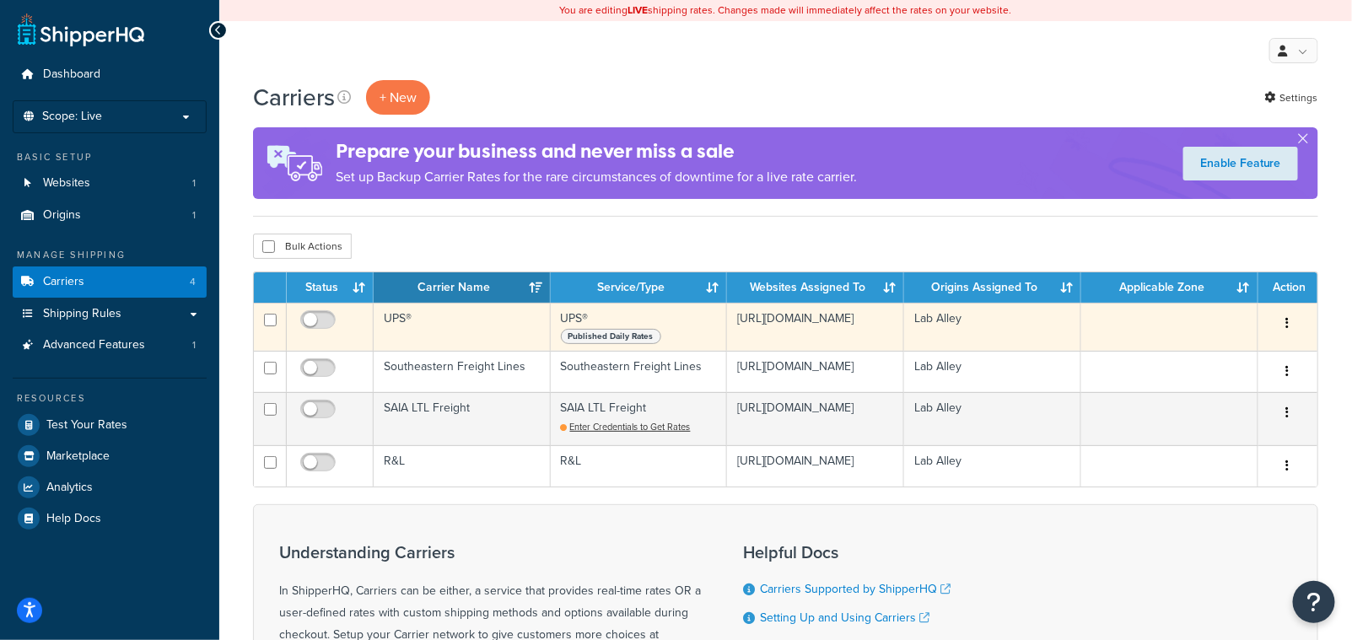
click at [403, 316] on td "UPS®" at bounding box center [462, 327] width 177 height 48
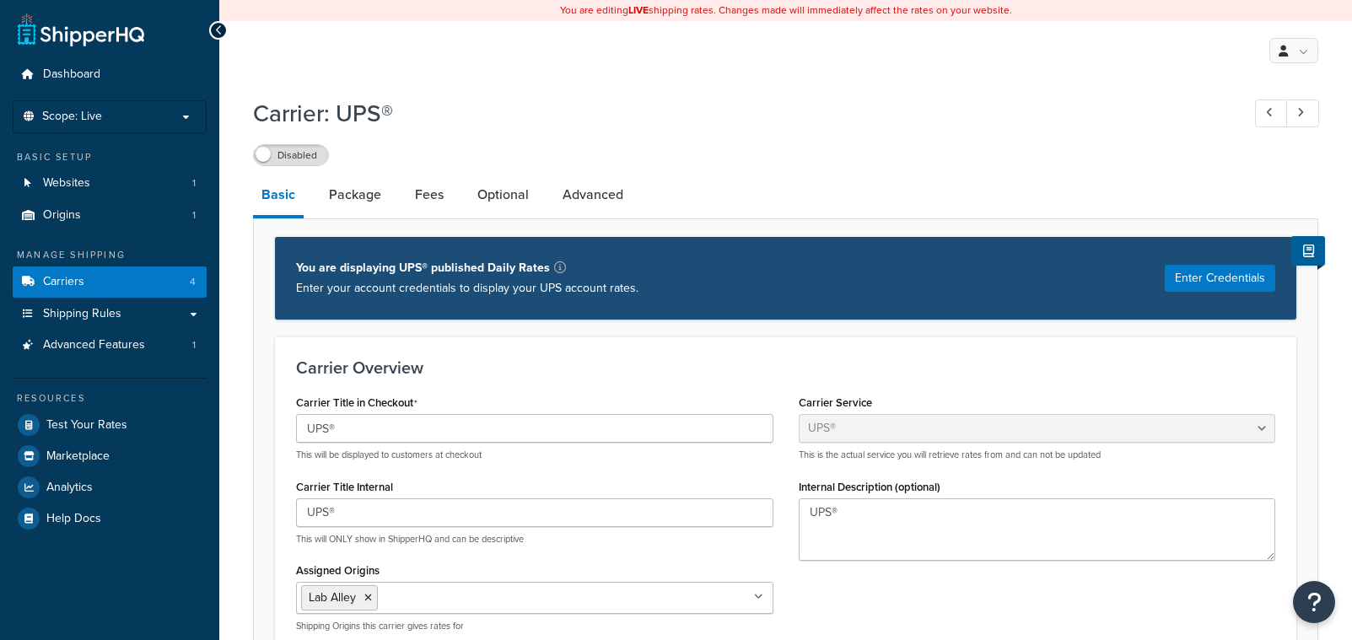
select select "ups"
click at [1233, 274] on button "Enter Credentials" at bounding box center [1220, 278] width 111 height 27
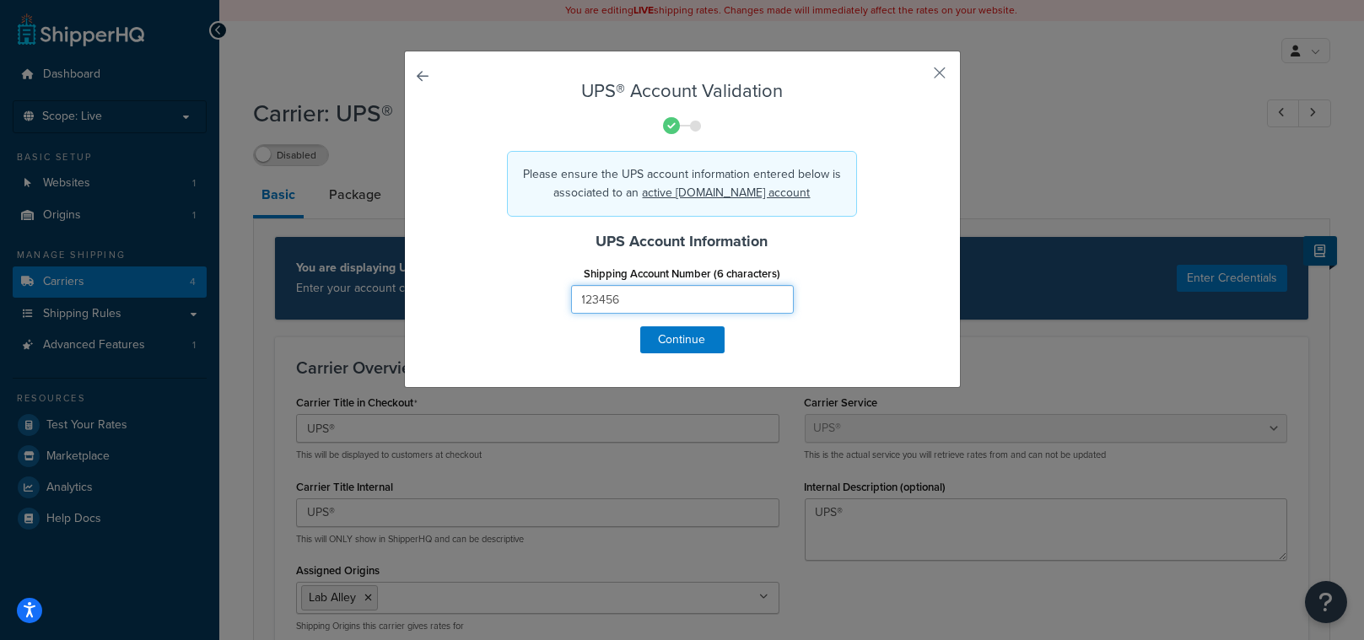
click at [622, 298] on input "123456" at bounding box center [682, 299] width 223 height 29
paste input "837W6W"
type input "837W6W"
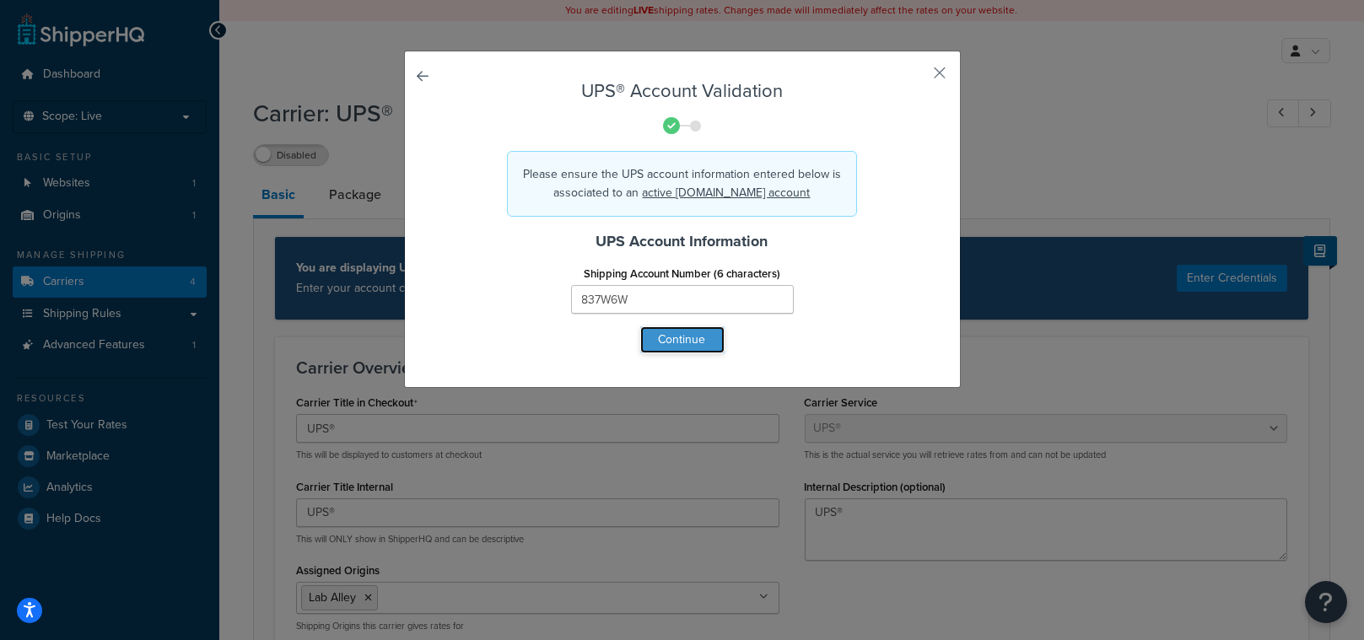
click at [661, 340] on button "Continue" at bounding box center [682, 339] width 84 height 27
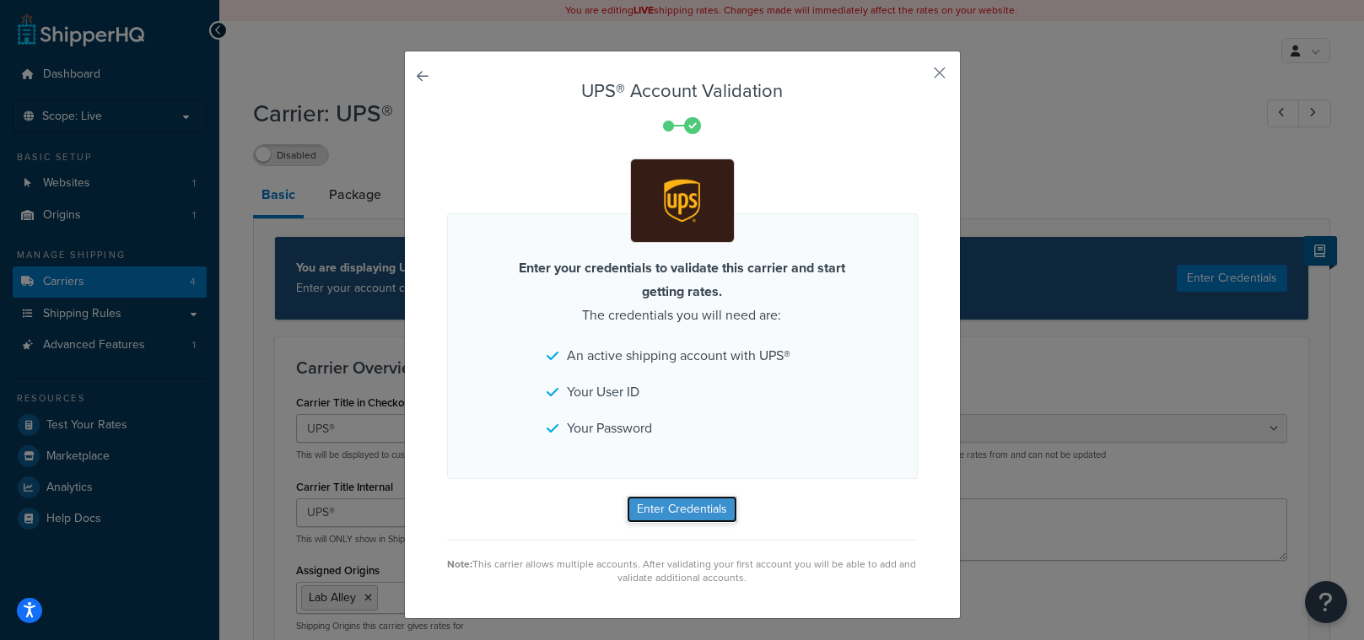
click at [665, 512] on button "Enter Credentials" at bounding box center [682, 509] width 111 height 27
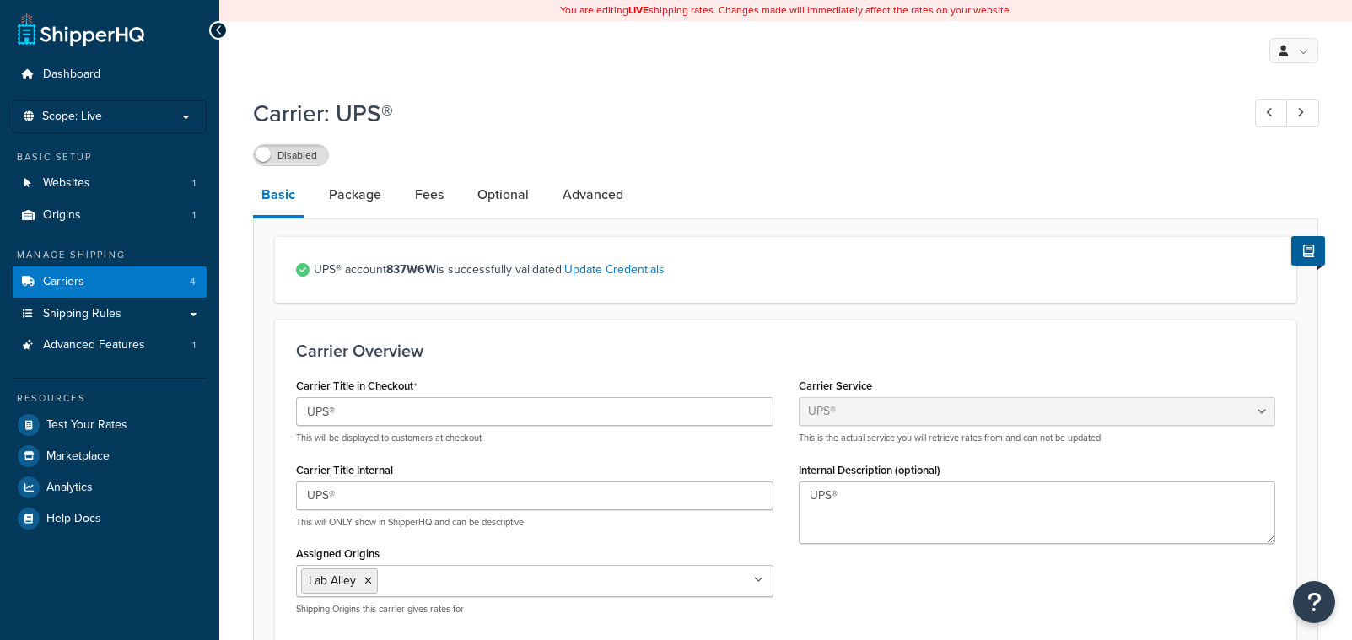
select select "ups"
click at [639, 160] on div "Disabled" at bounding box center [786, 155] width 1066 height 24
click at [102, 282] on link "Carriers 4" at bounding box center [110, 282] width 194 height 31
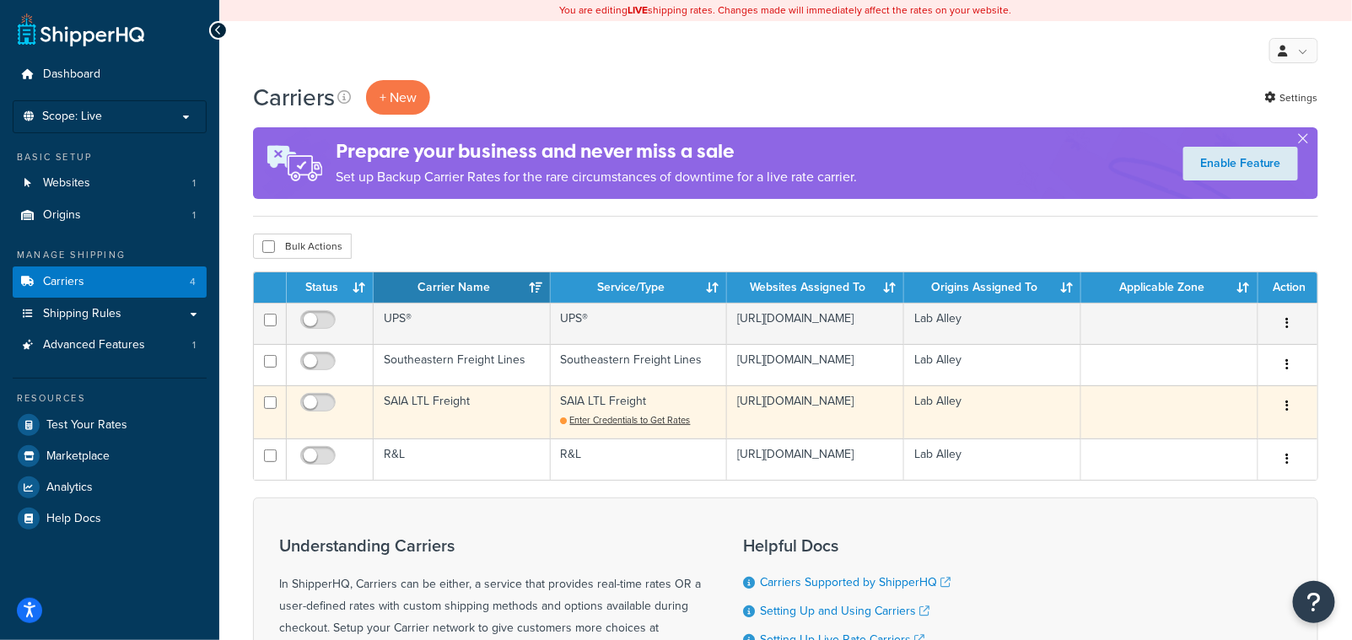
click at [1291, 409] on button "button" at bounding box center [1288, 406] width 24 height 27
click at [1220, 447] on link "Edit" at bounding box center [1219, 441] width 133 height 35
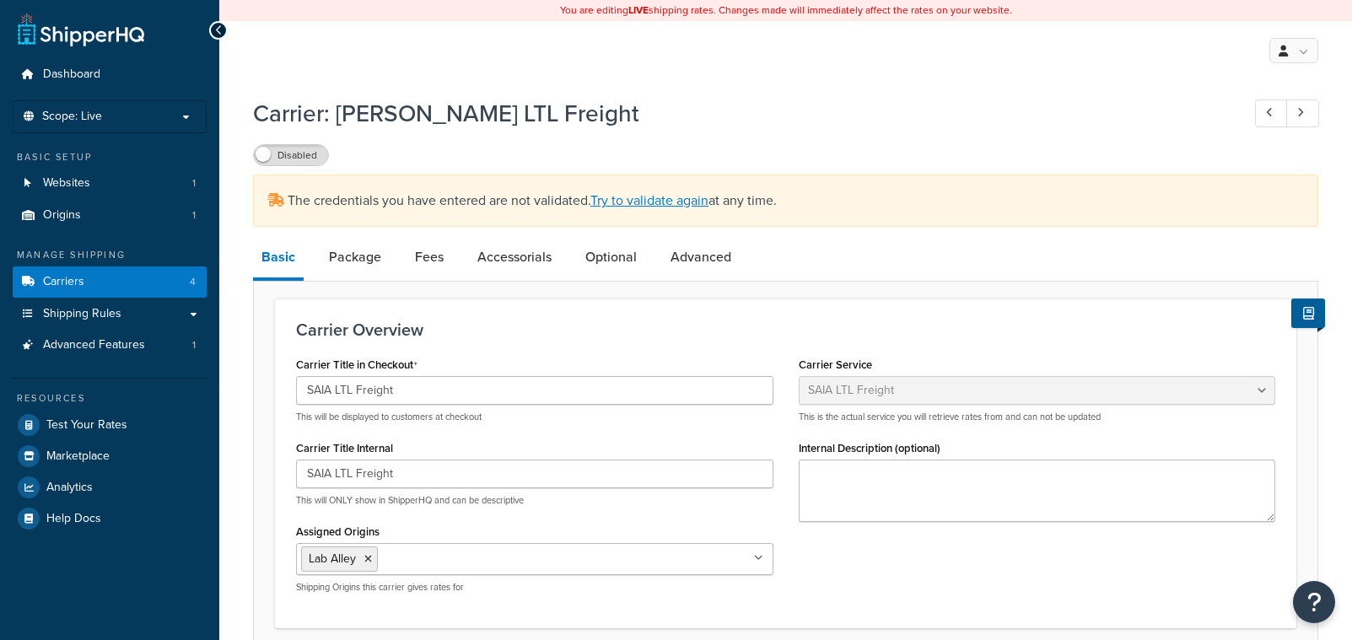
select select "saiaFreight"
click at [681, 205] on link "Try to validate again" at bounding box center [650, 200] width 118 height 19
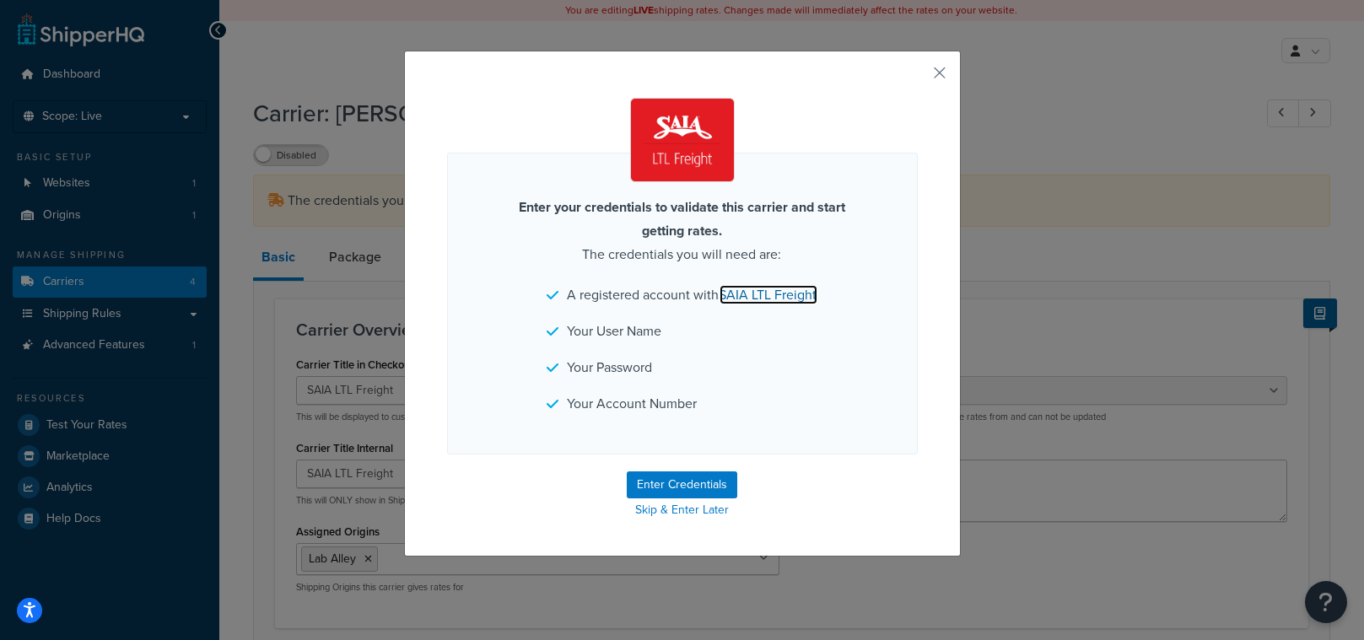
click at [747, 296] on link "SAIA LTL Freight" at bounding box center [769, 294] width 98 height 19
select select "saiaFreight"
click at [918, 77] on button "button" at bounding box center [916, 79] width 4 height 4
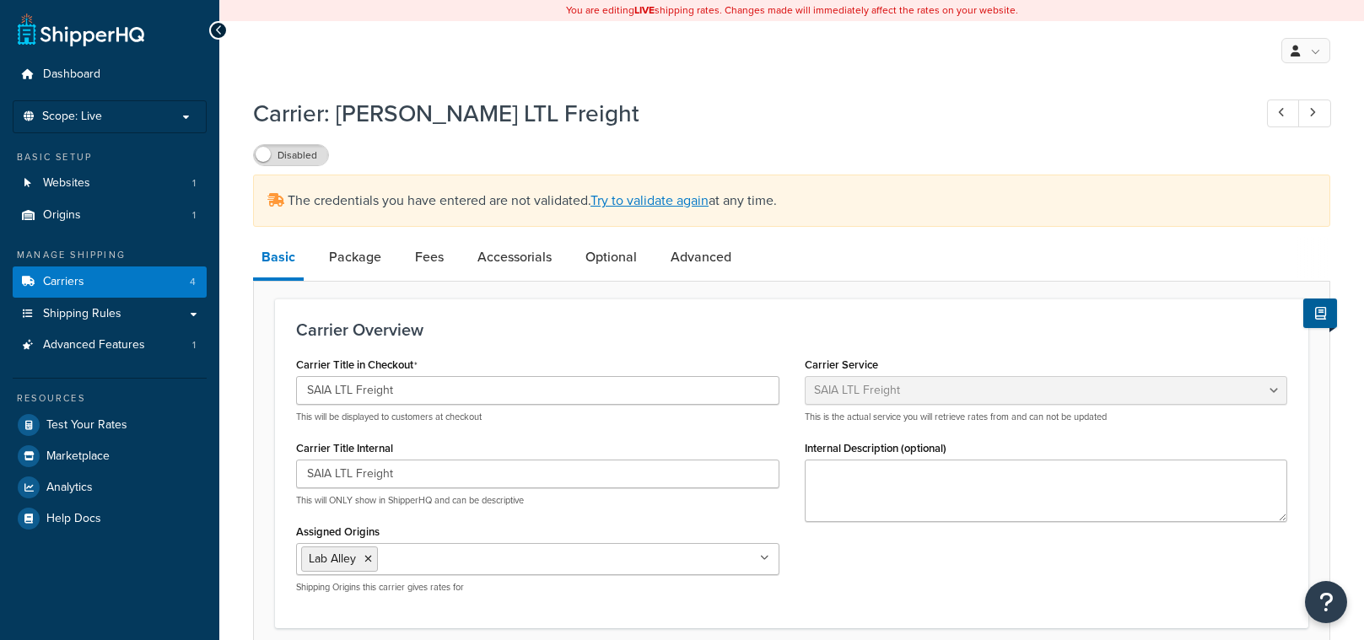
select select "saiaFreight"
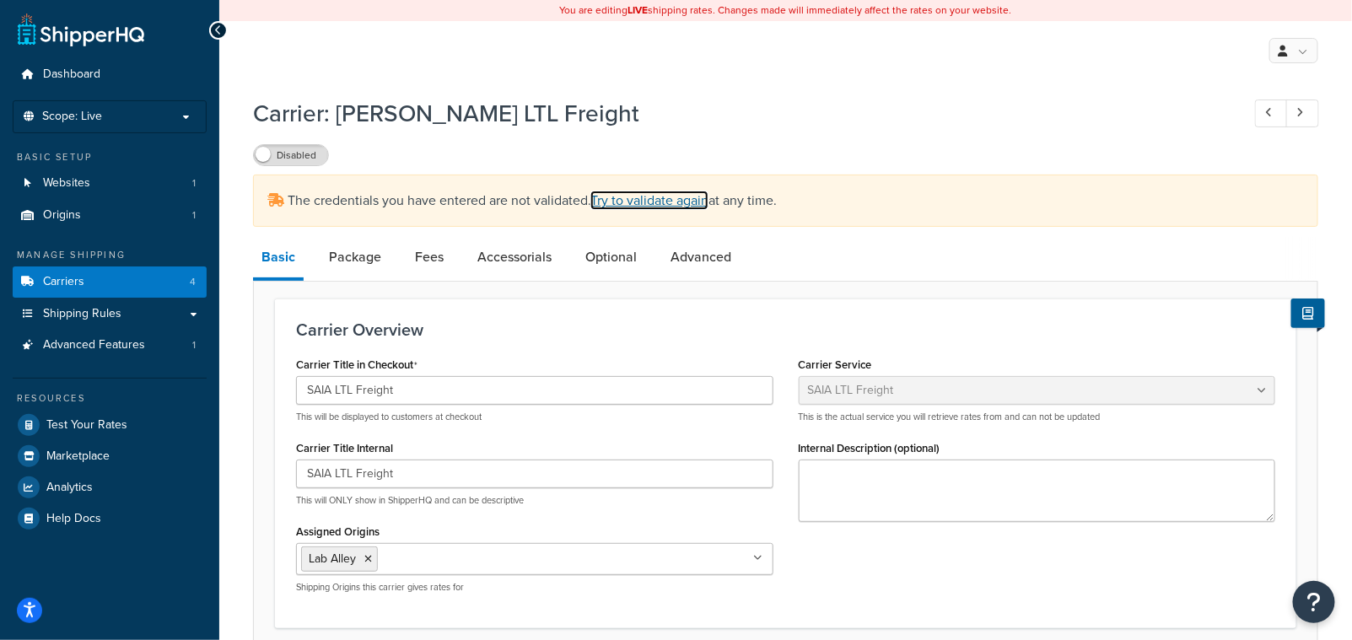
click at [677, 206] on link "Try to validate again" at bounding box center [650, 200] width 118 height 19
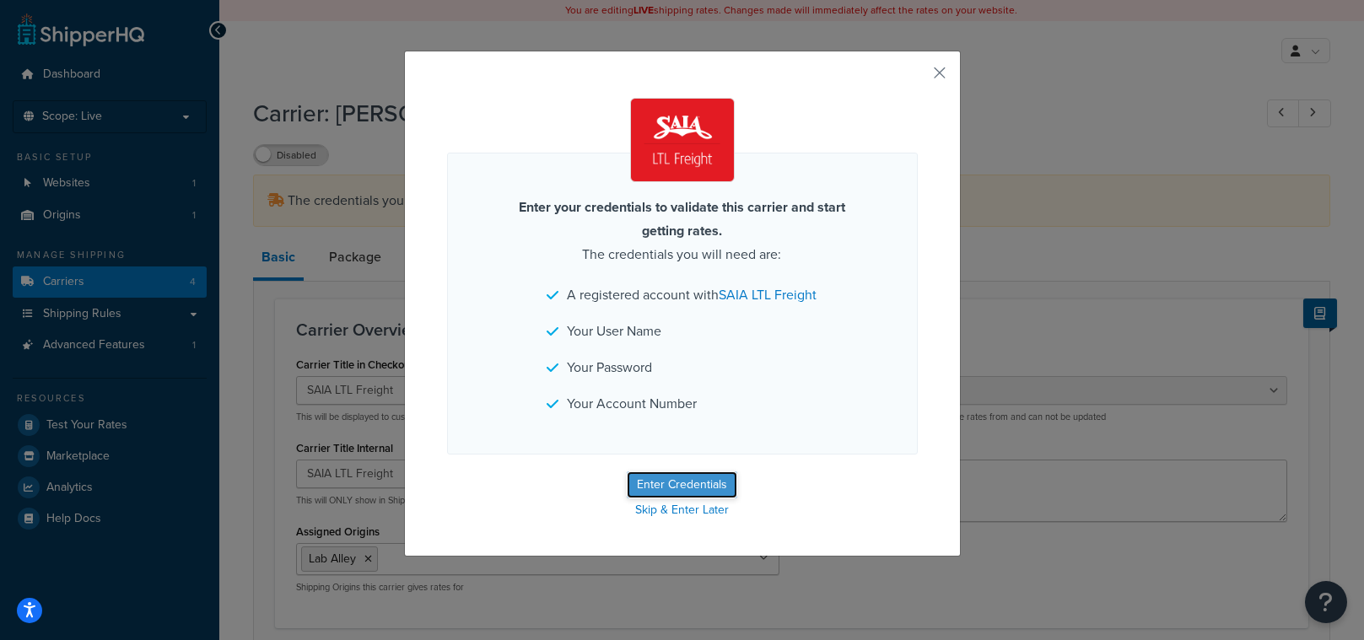
click at [680, 499] on button "Enter Credentials" at bounding box center [682, 485] width 111 height 27
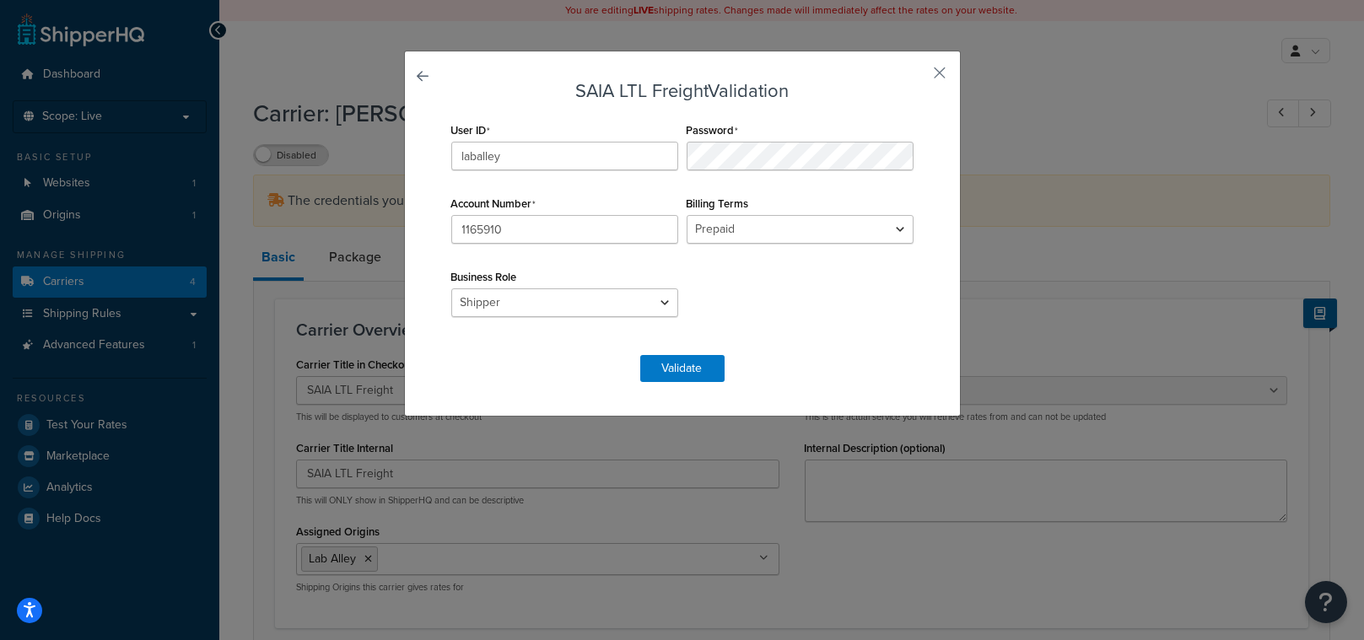
click at [813, 127] on div "Password" at bounding box center [800, 144] width 235 height 52
click at [512, 226] on input "1165910" at bounding box center [564, 229] width 227 height 29
click at [686, 364] on button "Validate" at bounding box center [682, 368] width 84 height 27
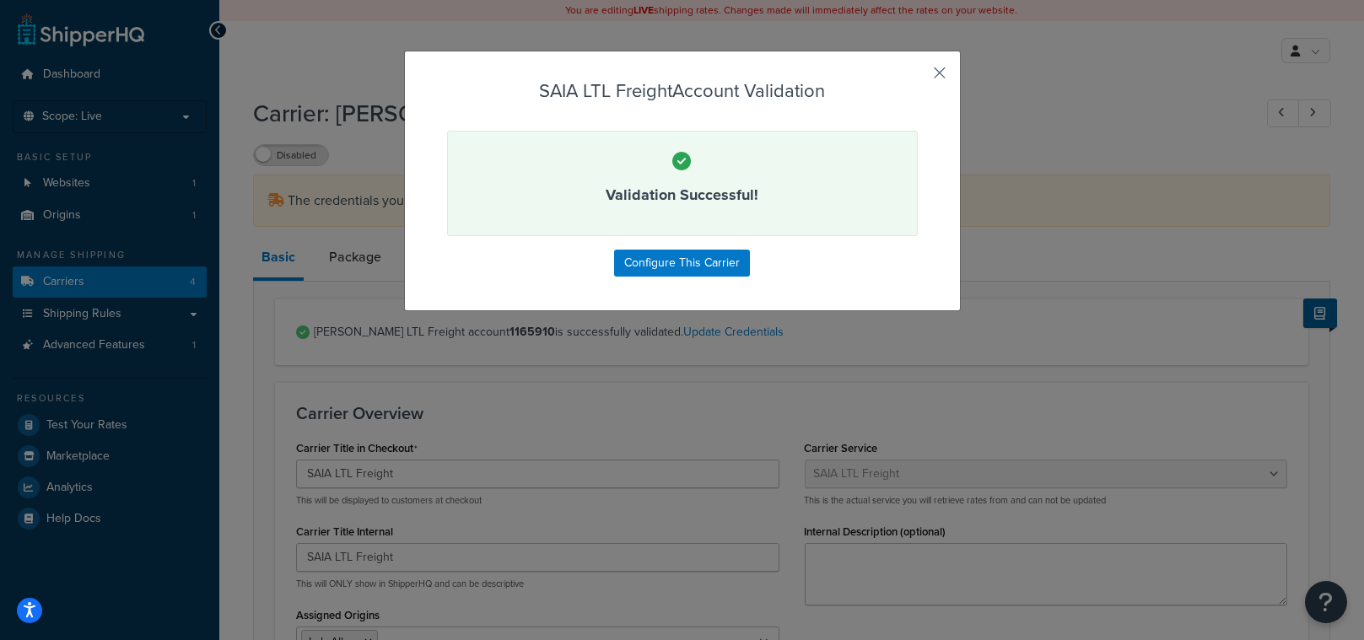
click at [918, 77] on button "button" at bounding box center [916, 79] width 4 height 4
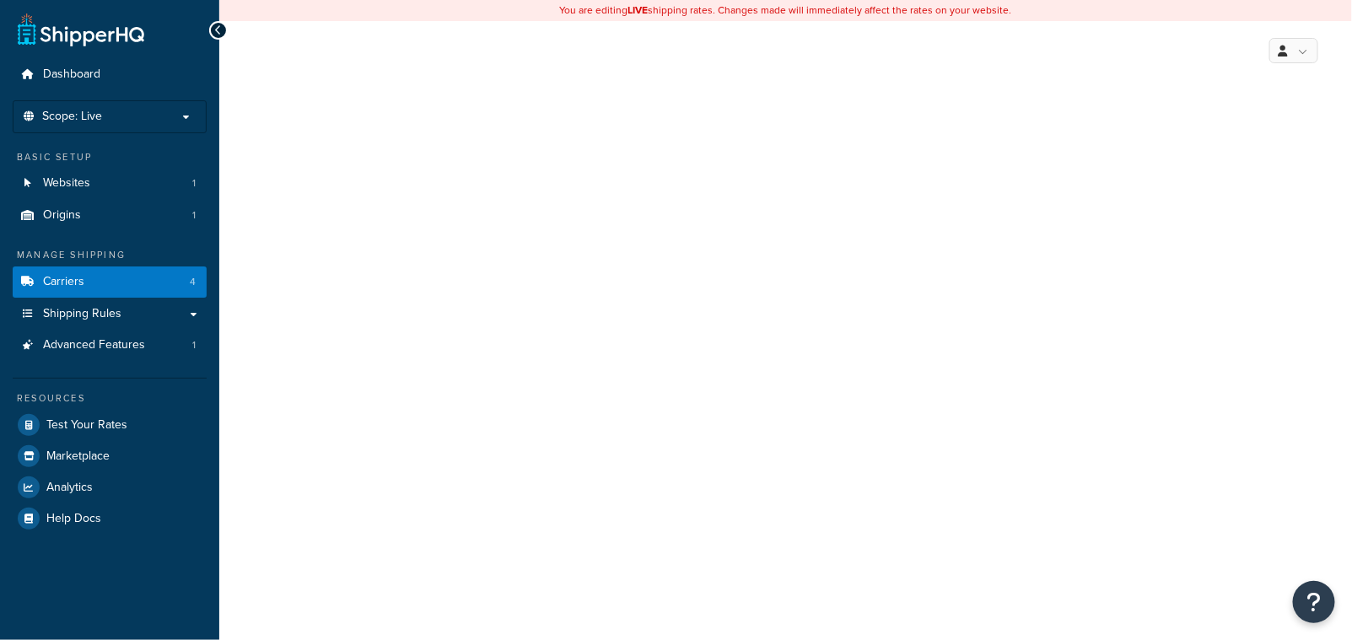
select select "saiaFreight"
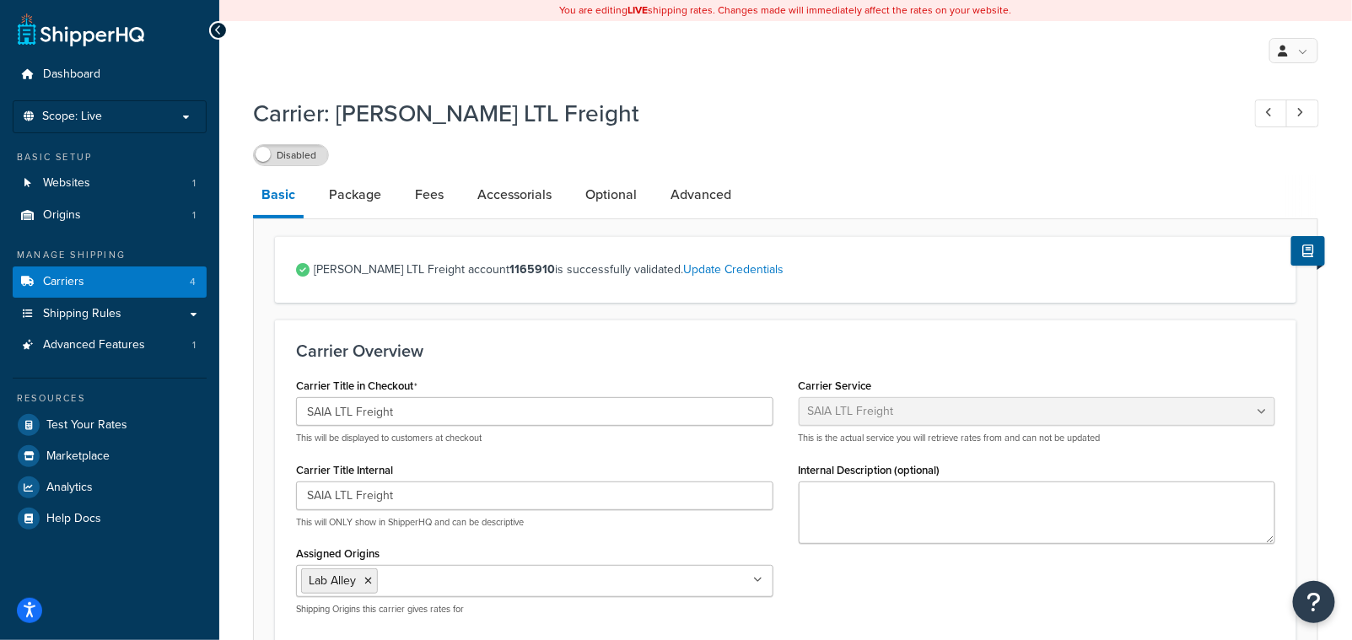
click at [548, 157] on div "Disabled" at bounding box center [786, 155] width 1066 height 24
